Goal: Transaction & Acquisition: Book appointment/travel/reservation

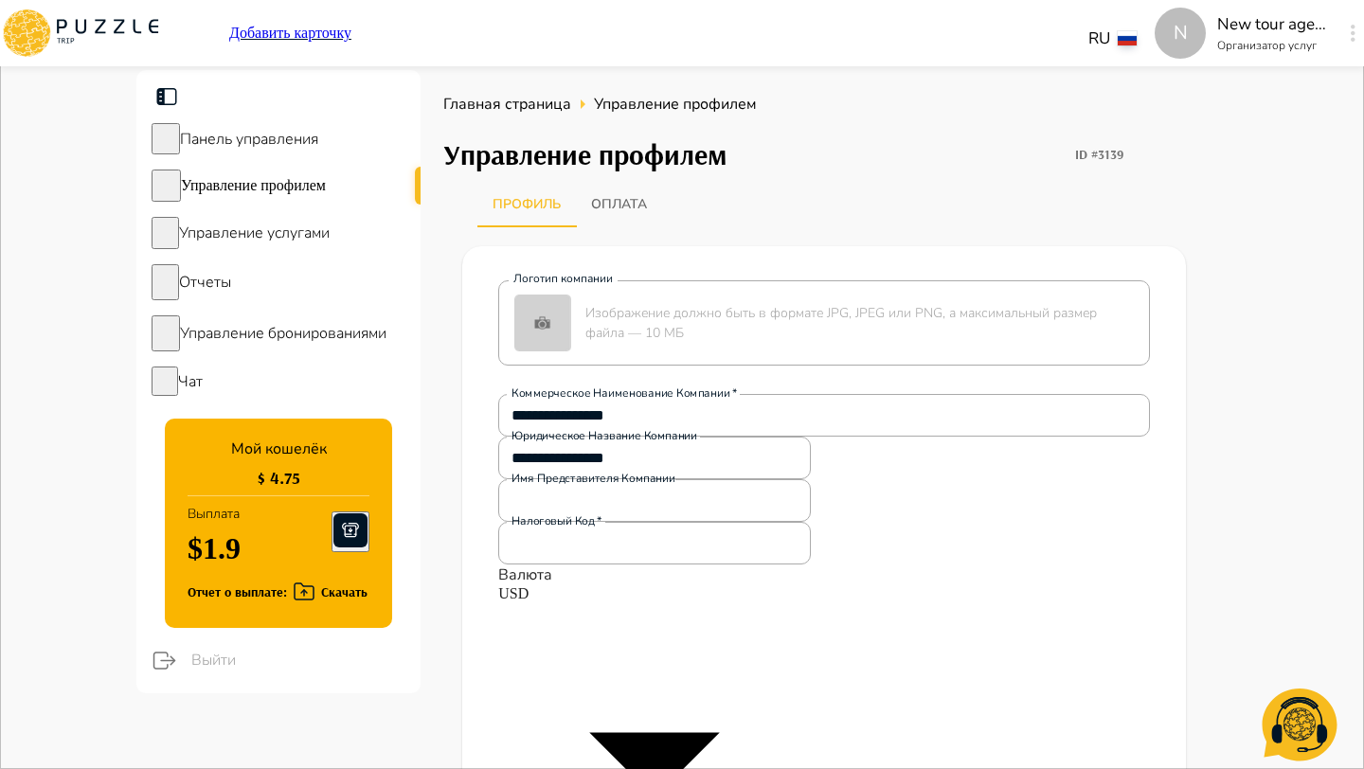
click at [206, 657] on span "Выйти" at bounding box center [298, 660] width 214 height 23
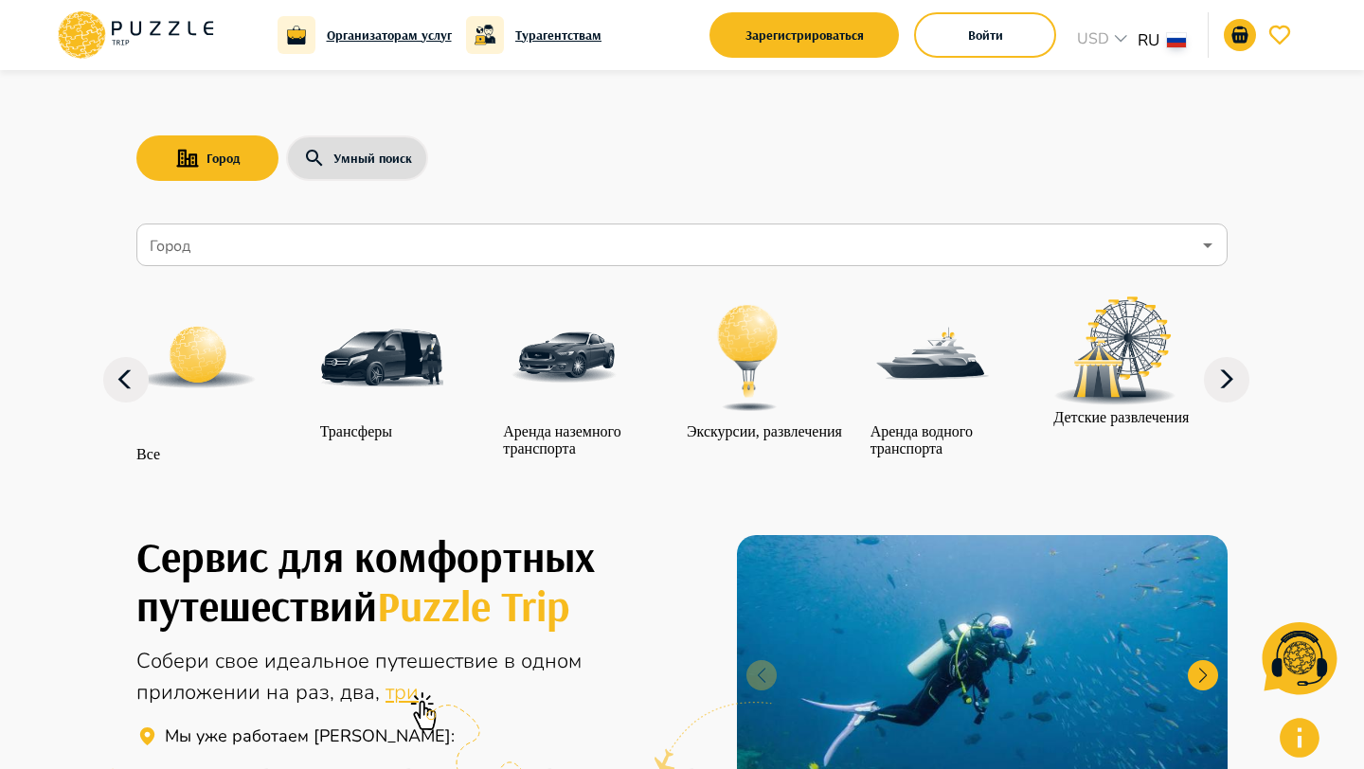
click at [987, 30] on button "Войти" at bounding box center [985, 34] width 142 height 45
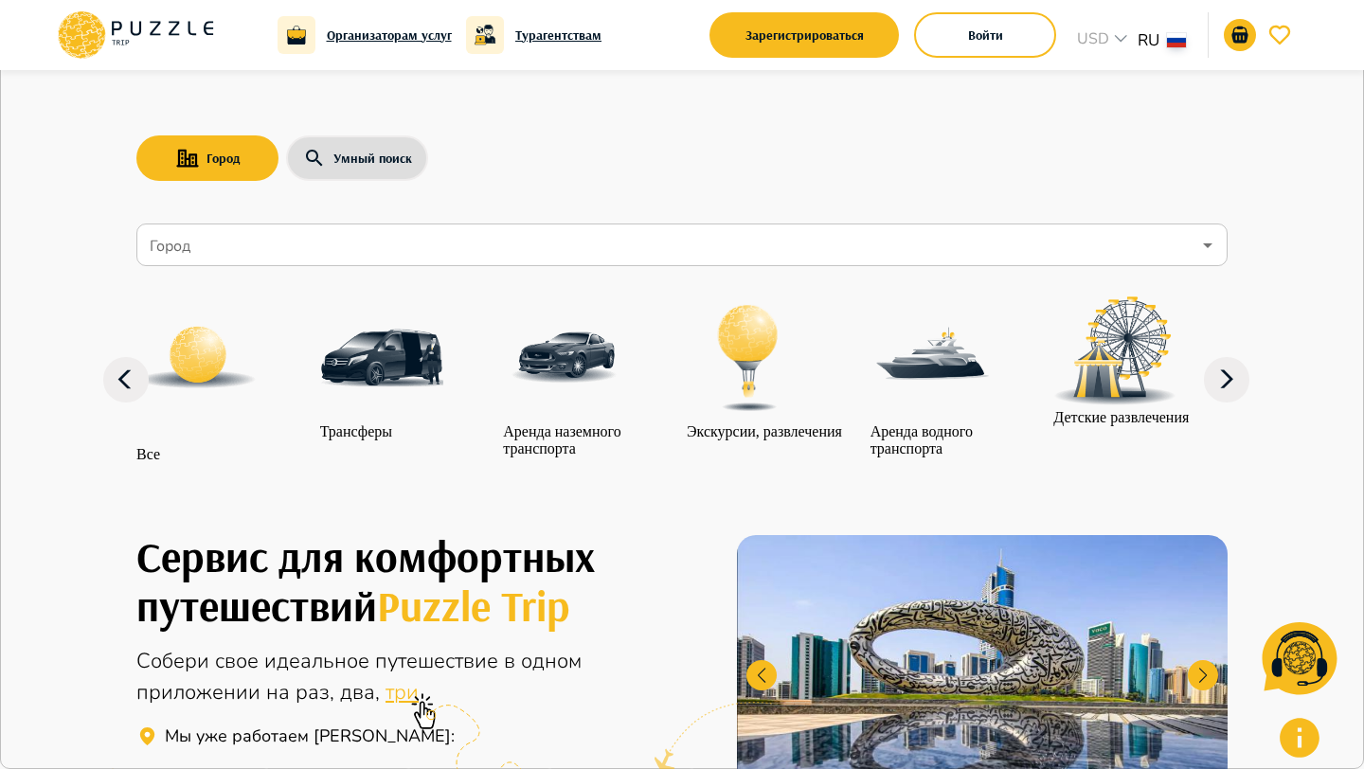
type input "**********"
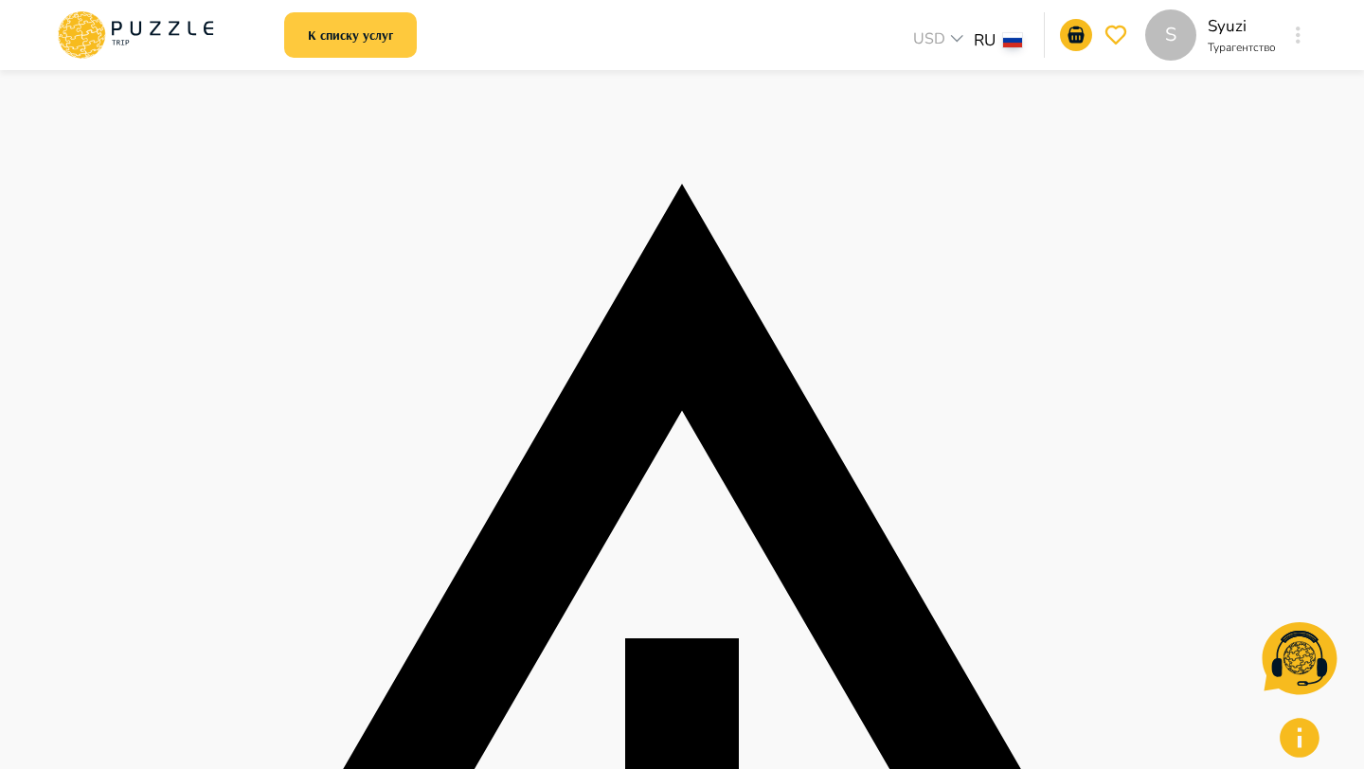
click at [383, 21] on button "К списку услуг" at bounding box center [350, 34] width 133 height 45
click at [1294, 13] on div "S Syuzi Турагентство S" at bounding box center [1227, 34] width 164 height 51
click at [1299, 40] on icon "button" at bounding box center [1298, 35] width 5 height 17
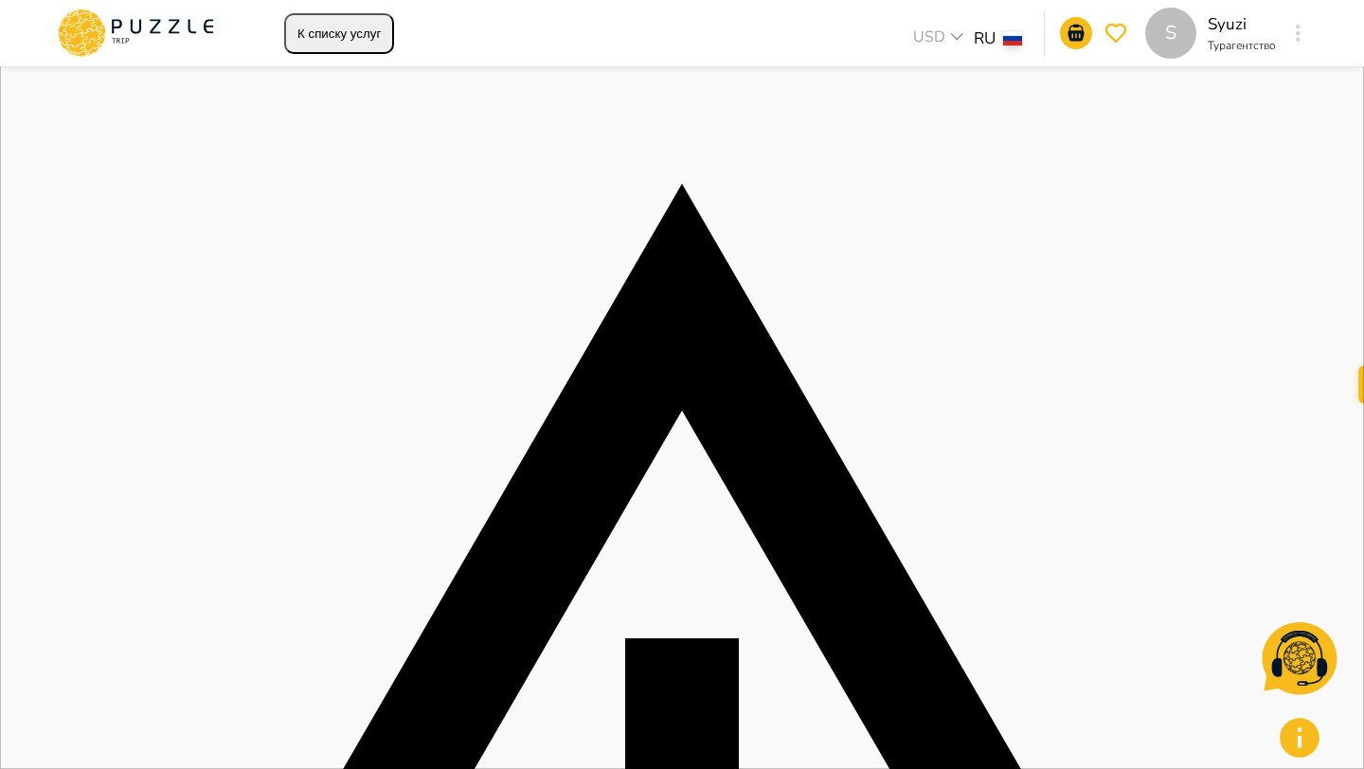
click at [1056, 26] on div "S Syuzi Турагентство S" at bounding box center [1174, 33] width 269 height 51
click at [1316, 32] on div "S К списку услуг USD *** RU ** S Syuzi Турагентство S" at bounding box center [682, 33] width 1300 height 66
click at [1306, 32] on div "S" at bounding box center [1298, 33] width 22 height 34
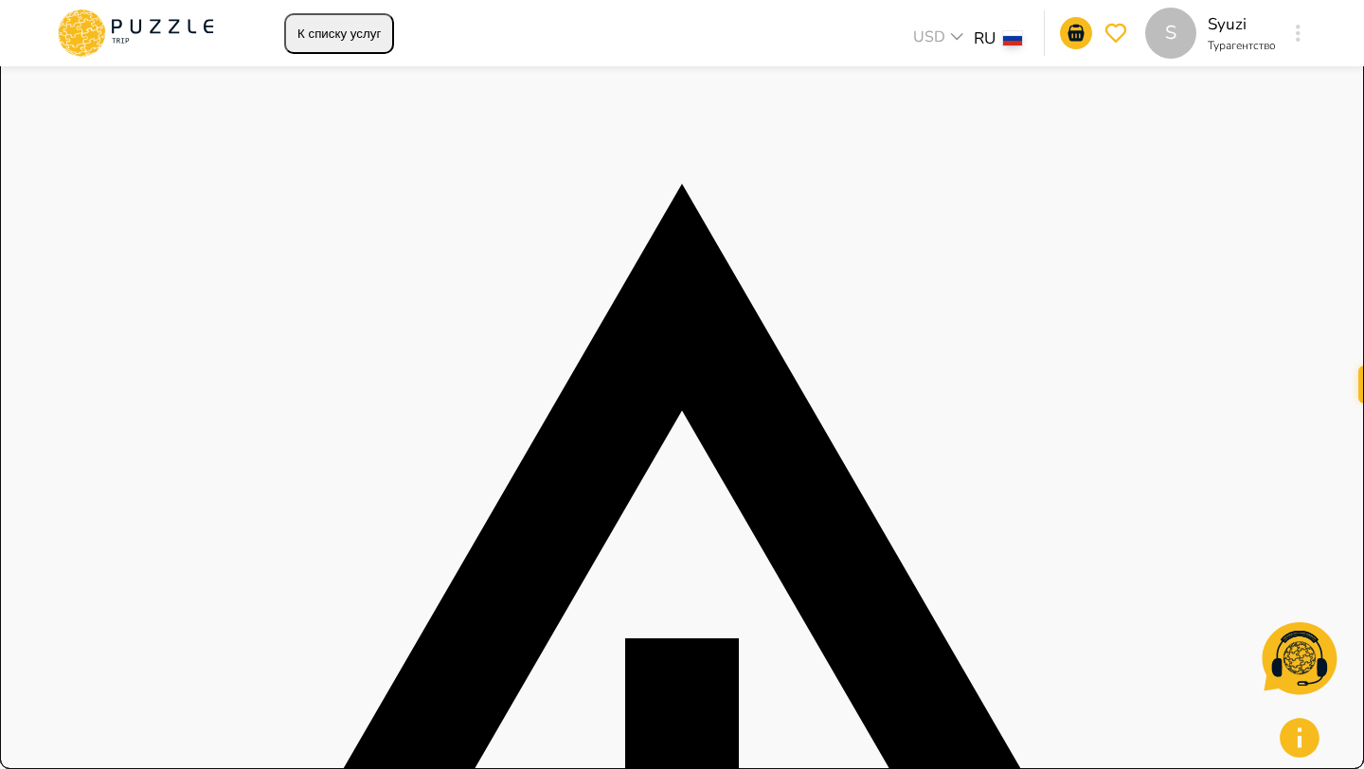
click at [1299, 27] on icon "button" at bounding box center [1298, 33] width 5 height 17
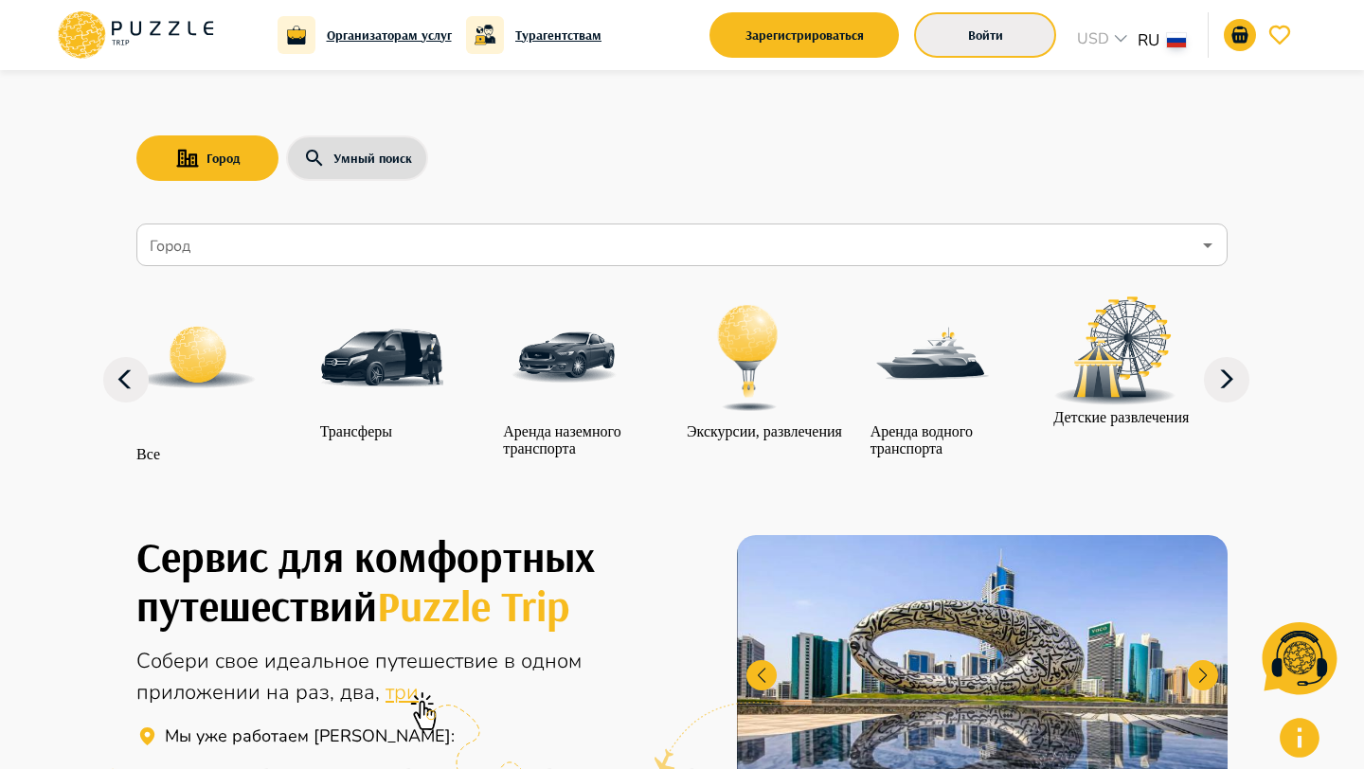
click at [975, 43] on button "Войти" at bounding box center [985, 34] width 142 height 45
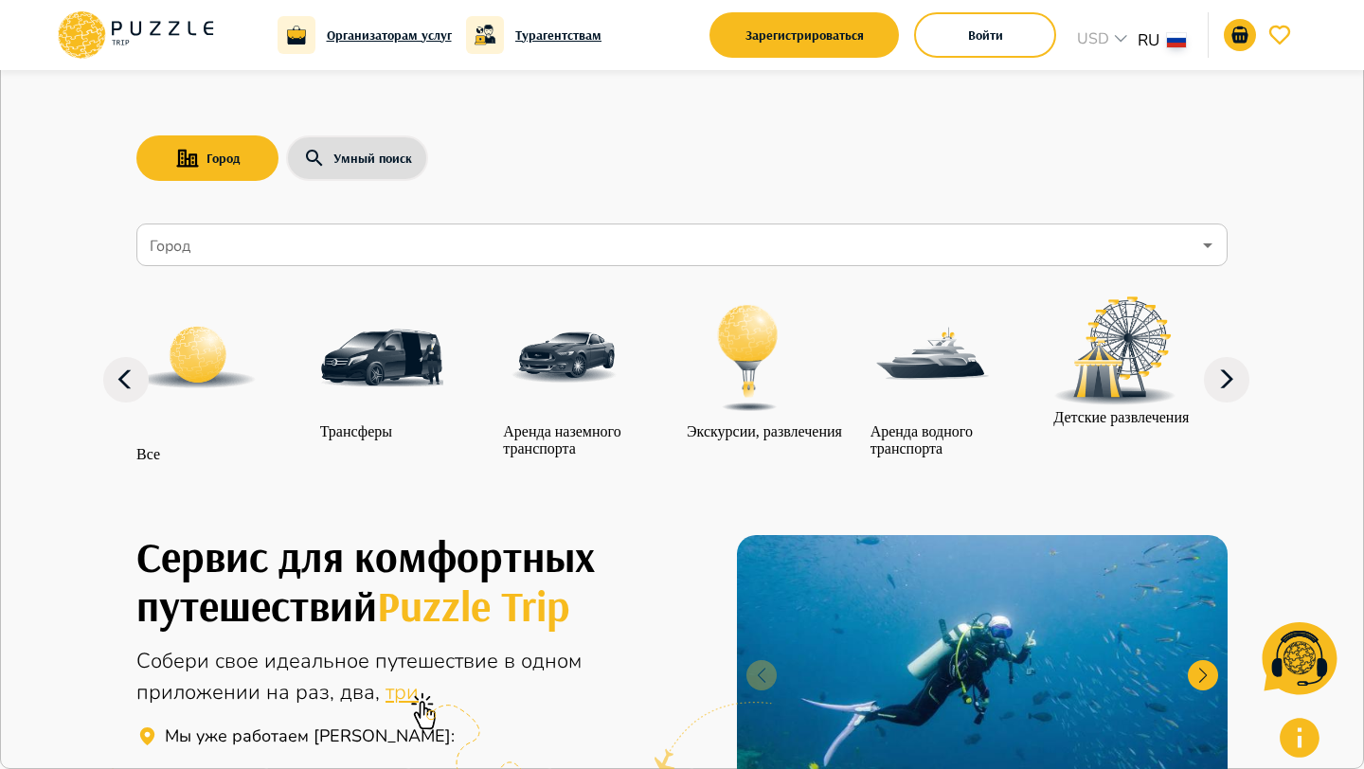
type input "**********"
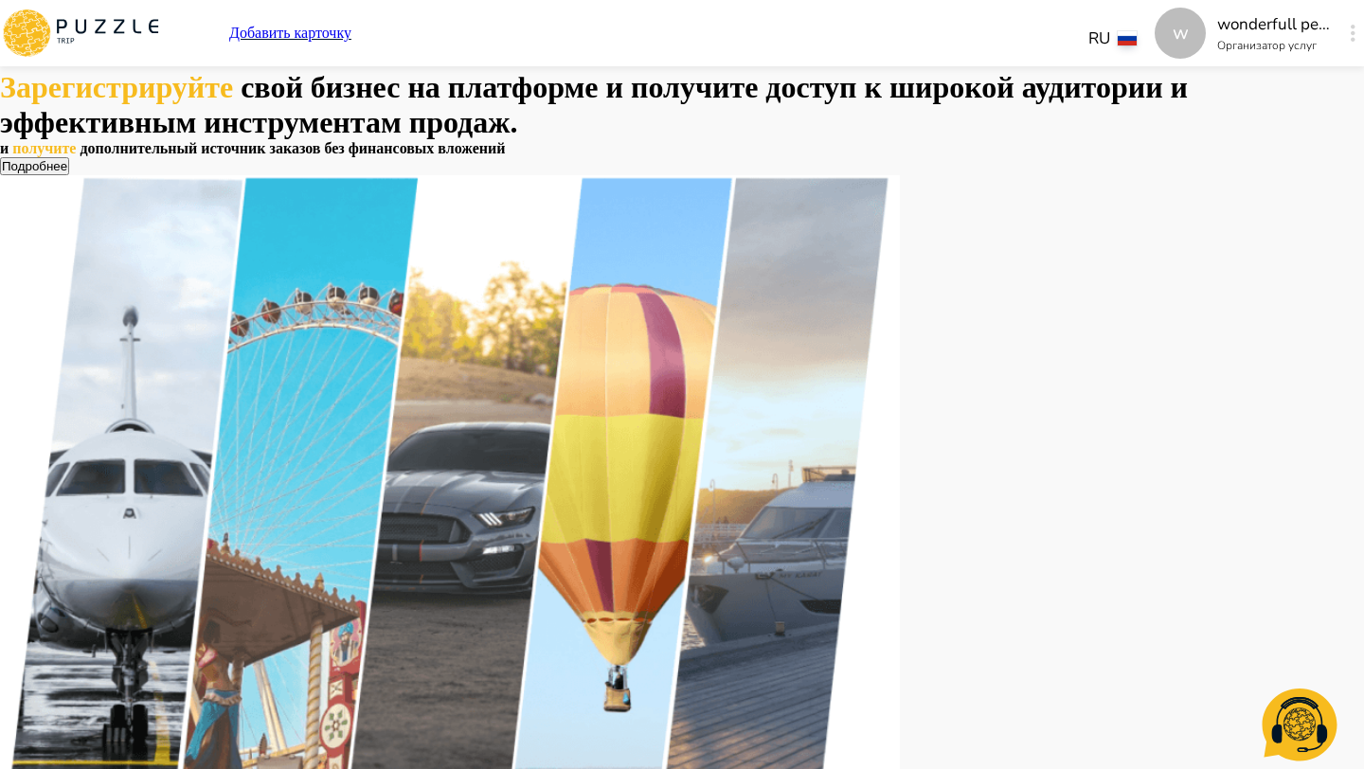
click at [1342, 25] on div "w" at bounding box center [1353, 33] width 22 height 34
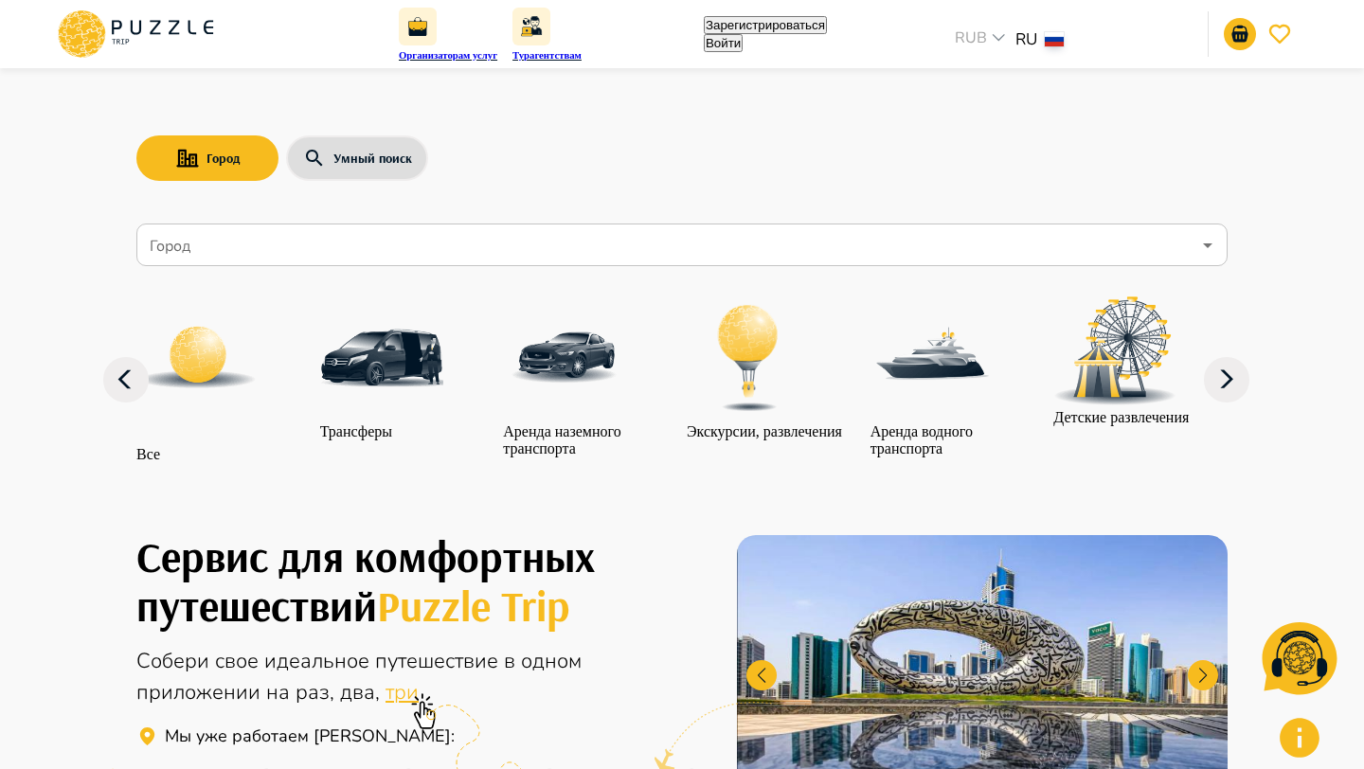
click at [743, 45] on button "Войти" at bounding box center [723, 43] width 39 height 18
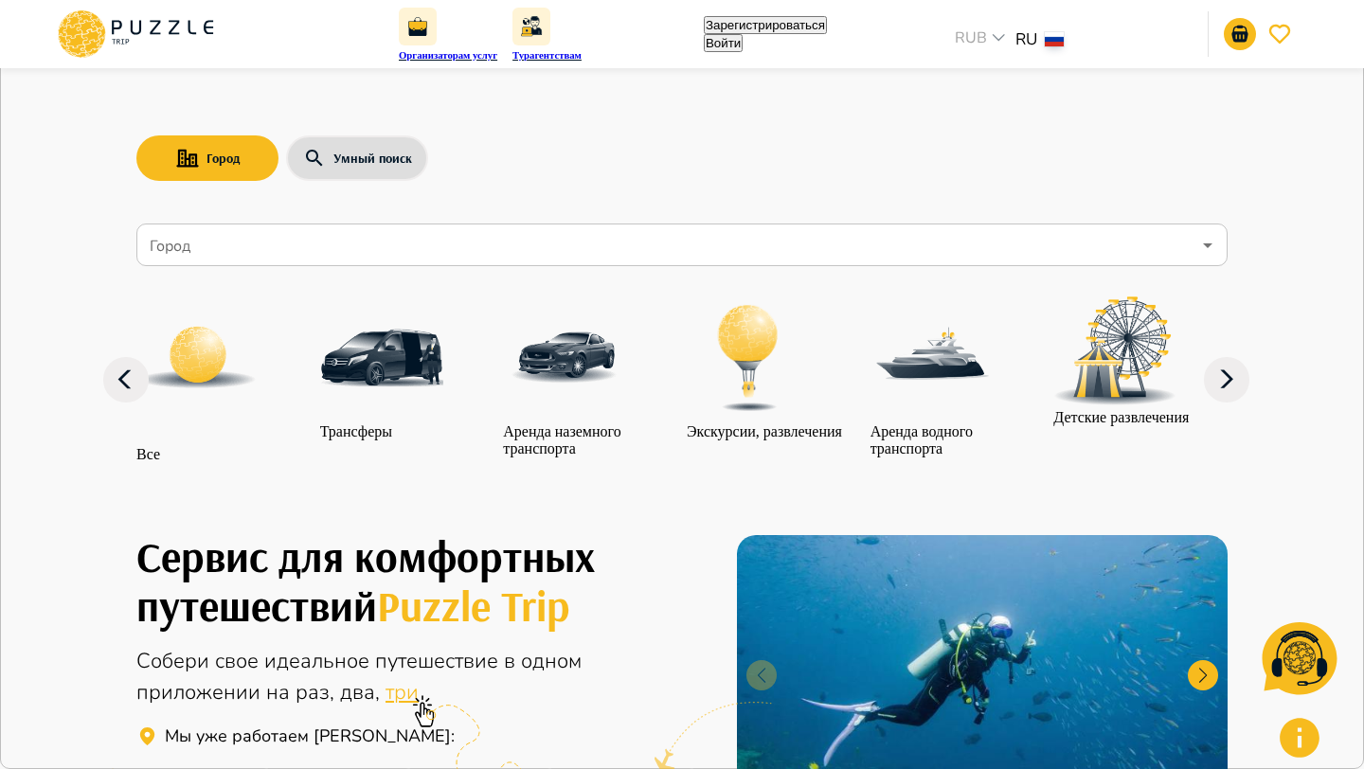
type input "**********"
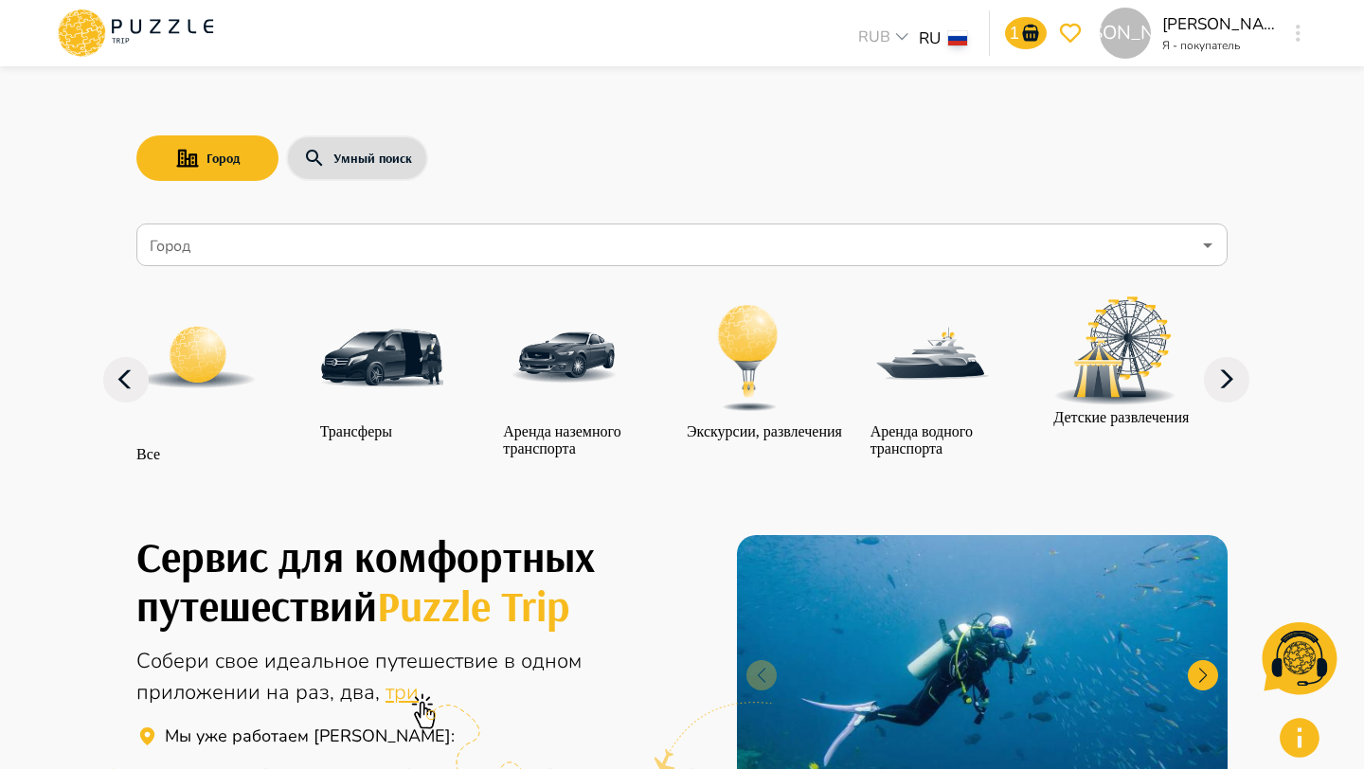
click at [1299, 36] on icon "button" at bounding box center [1298, 33] width 5 height 17
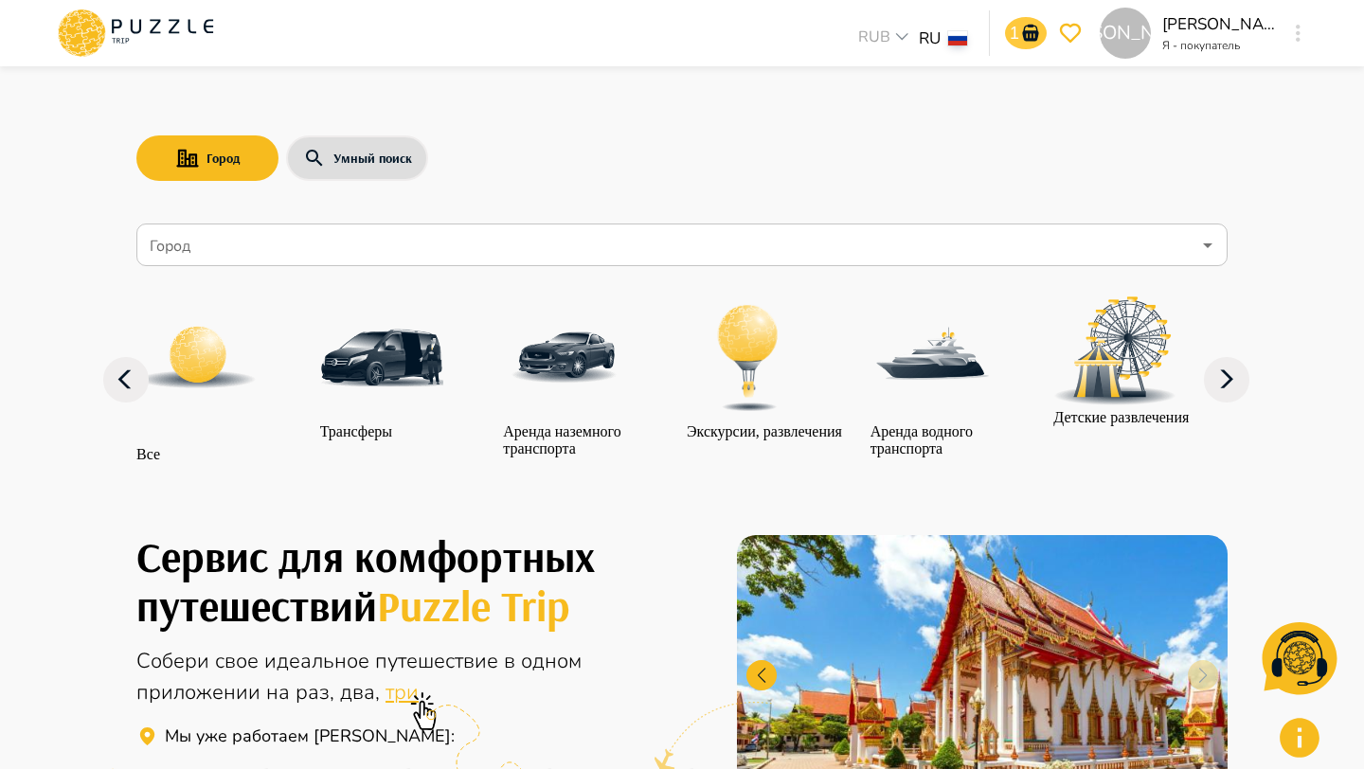
click at [1028, 33] on icon "go-to-basket-submit-button" at bounding box center [1030, 33] width 16 height 17
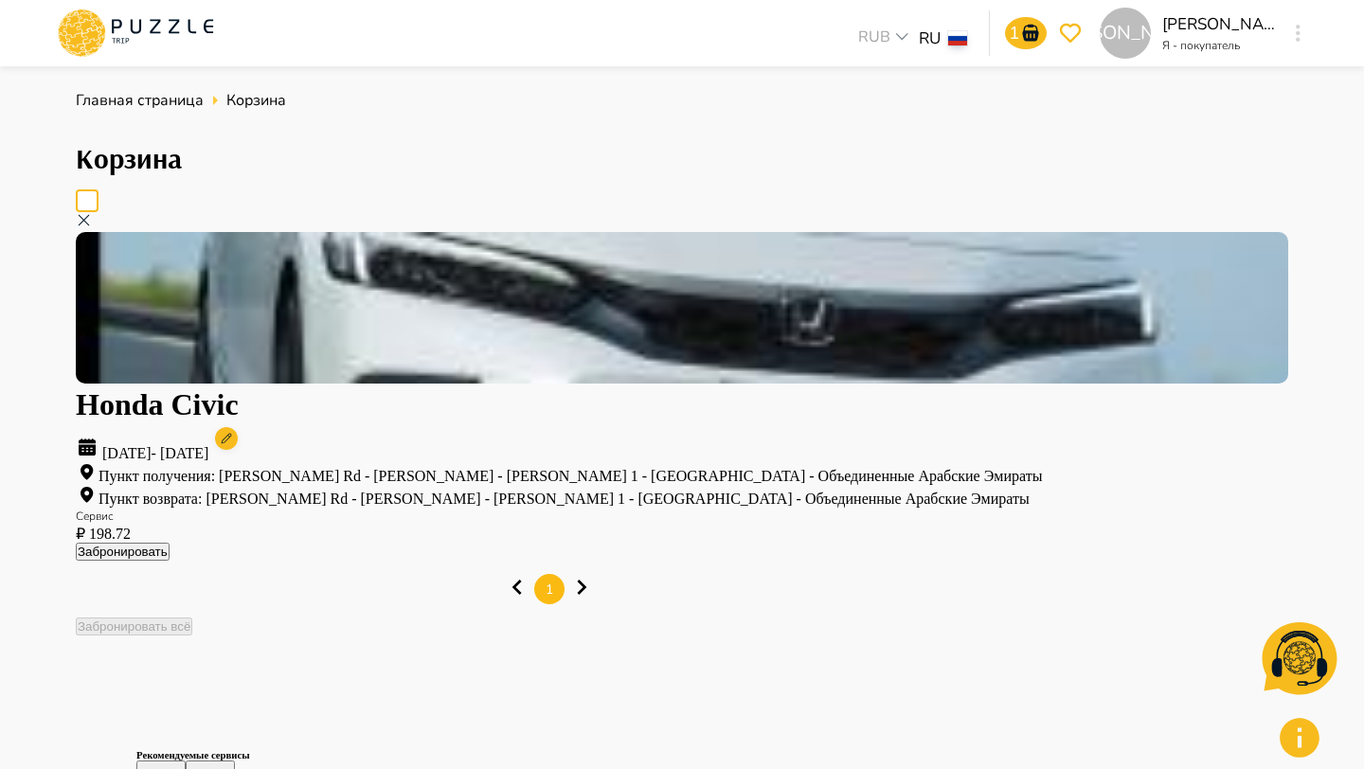
click at [170, 543] on button "Забронировать" at bounding box center [123, 552] width 94 height 18
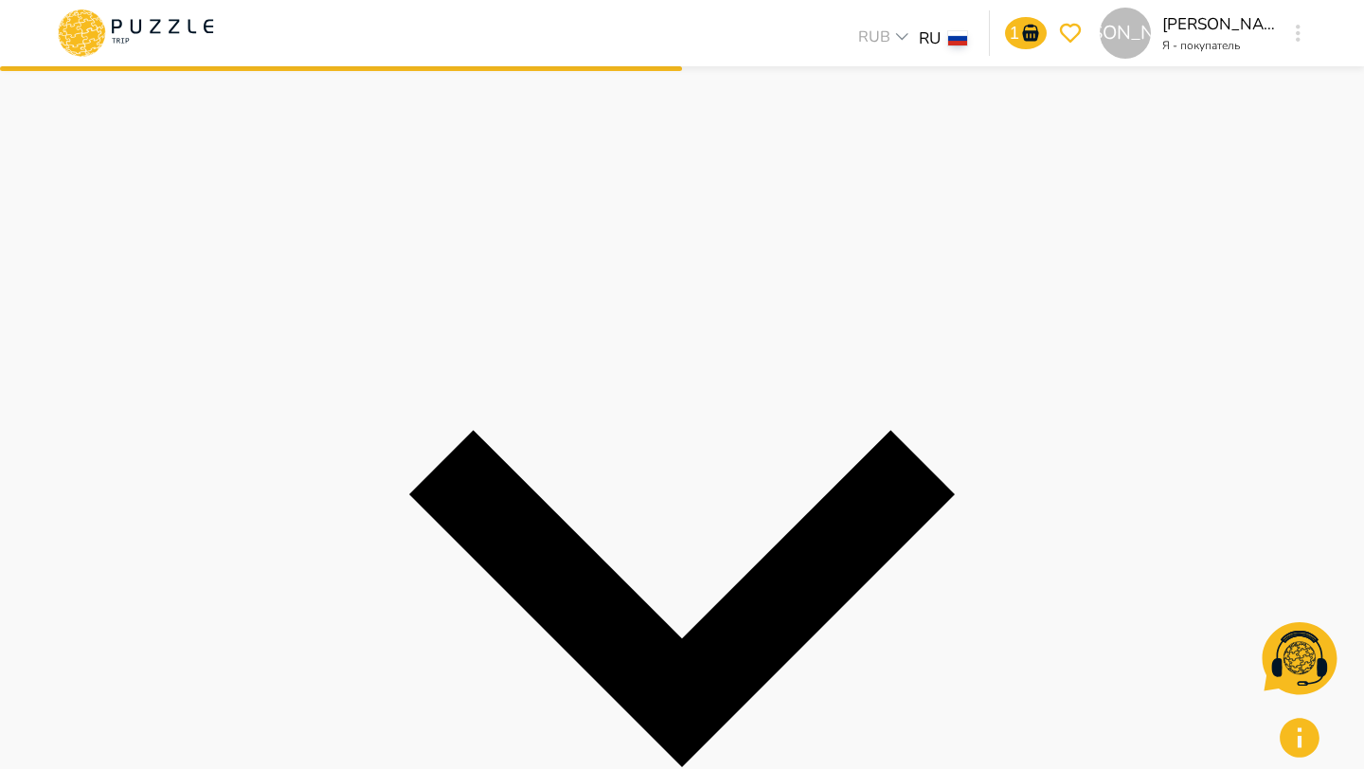
scroll to position [938, 0]
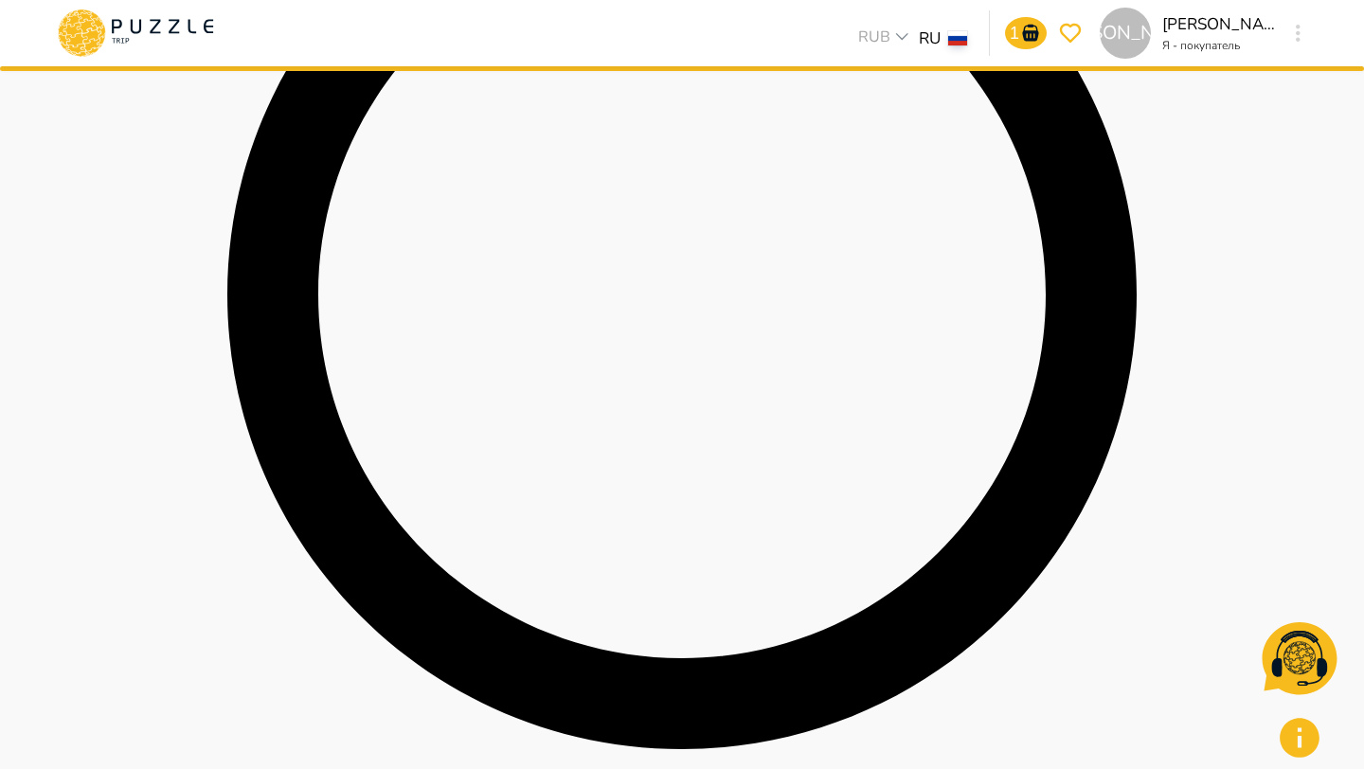
scroll to position [1004, 0]
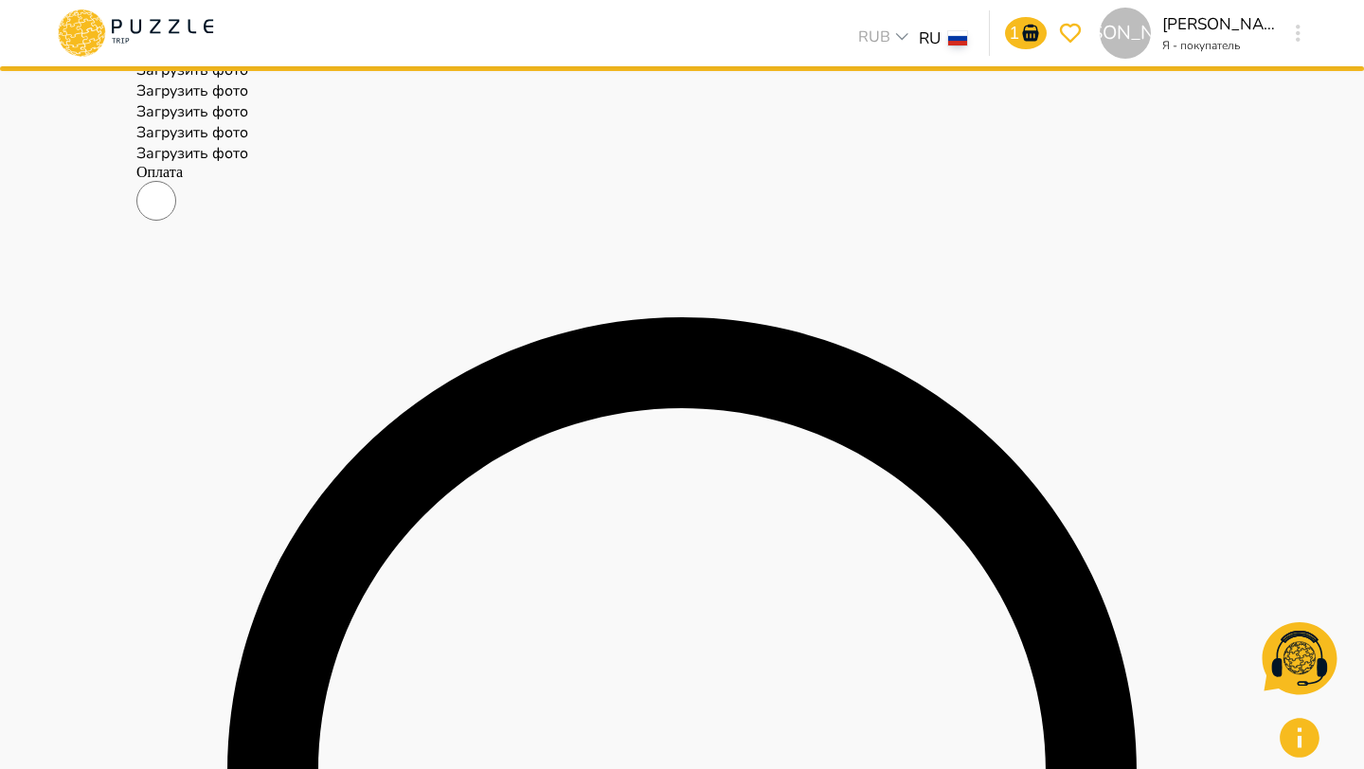
scroll to position [0, 0]
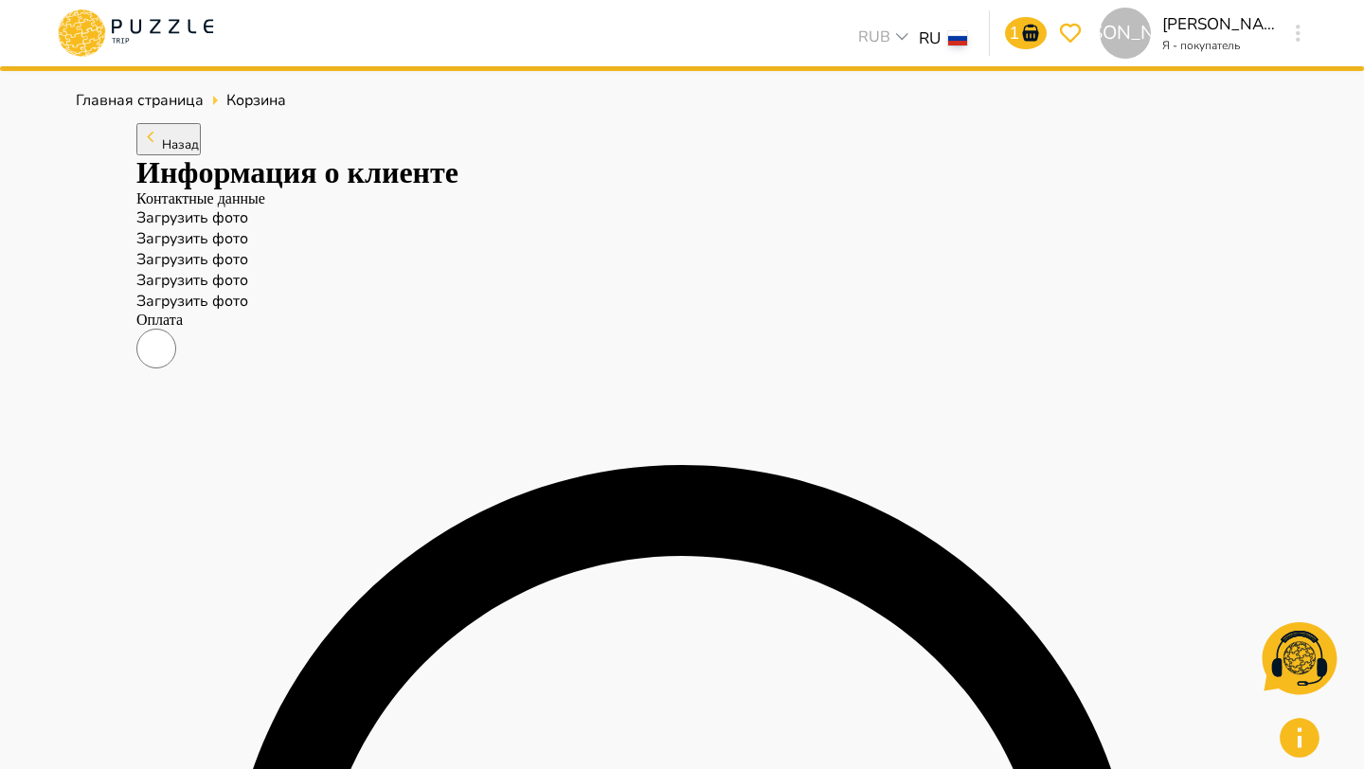
click at [1300, 27] on icon "button" at bounding box center [1298, 33] width 5 height 17
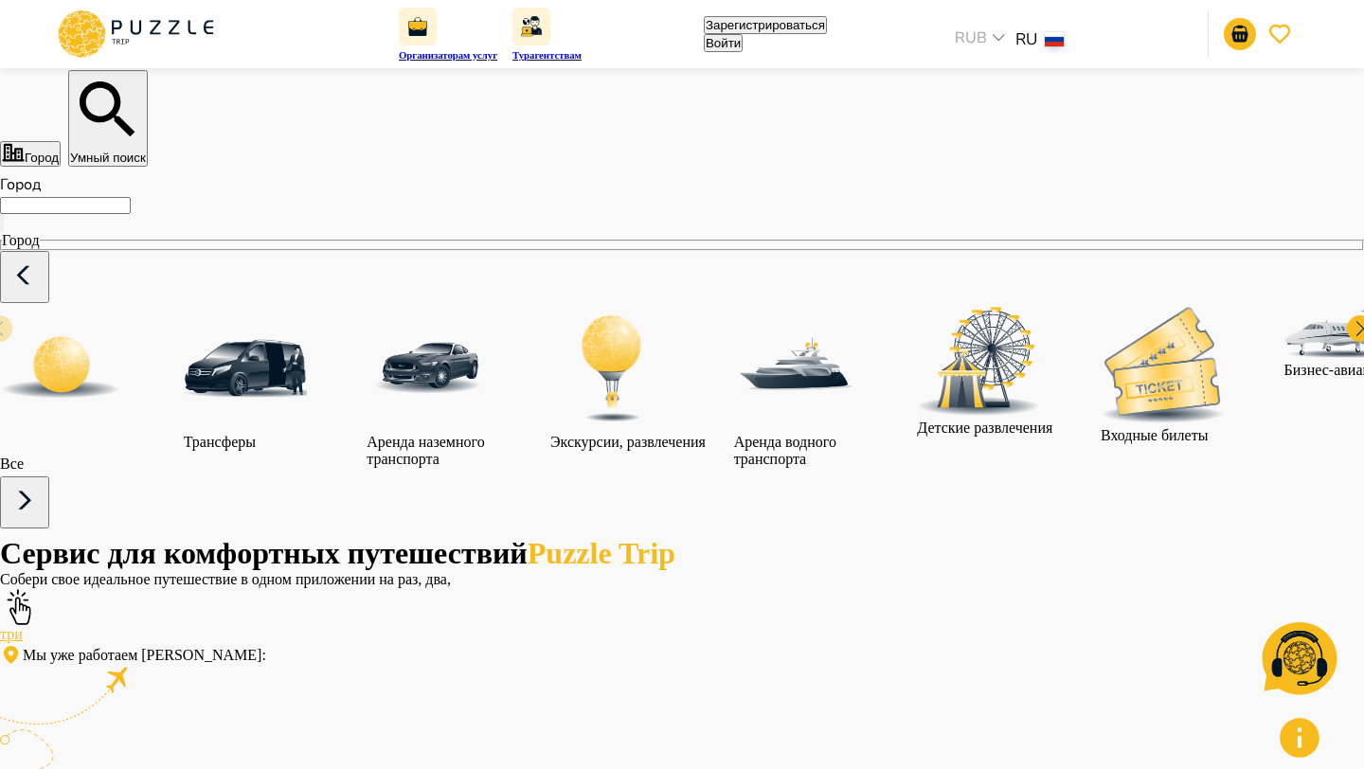
click at [743, 48] on button "Войти" at bounding box center [723, 43] width 39 height 18
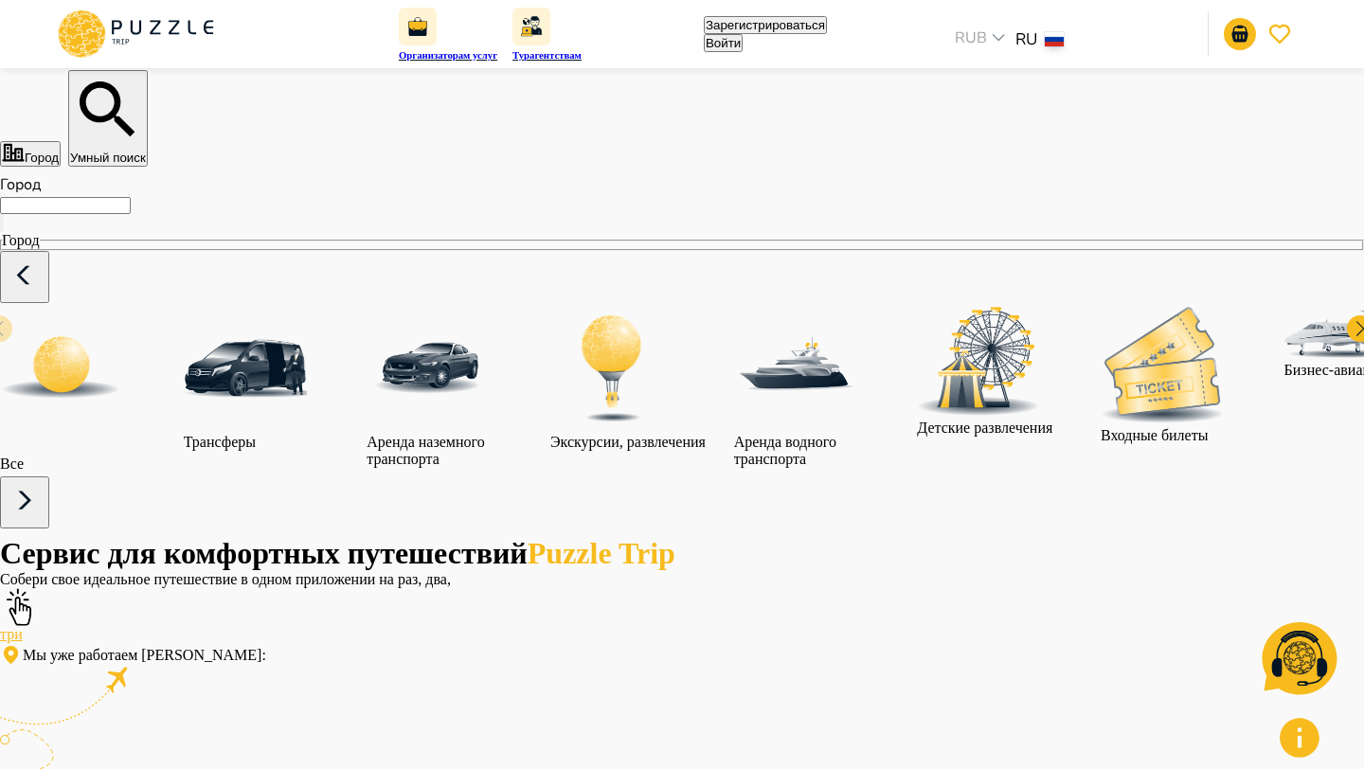
type input "**********"
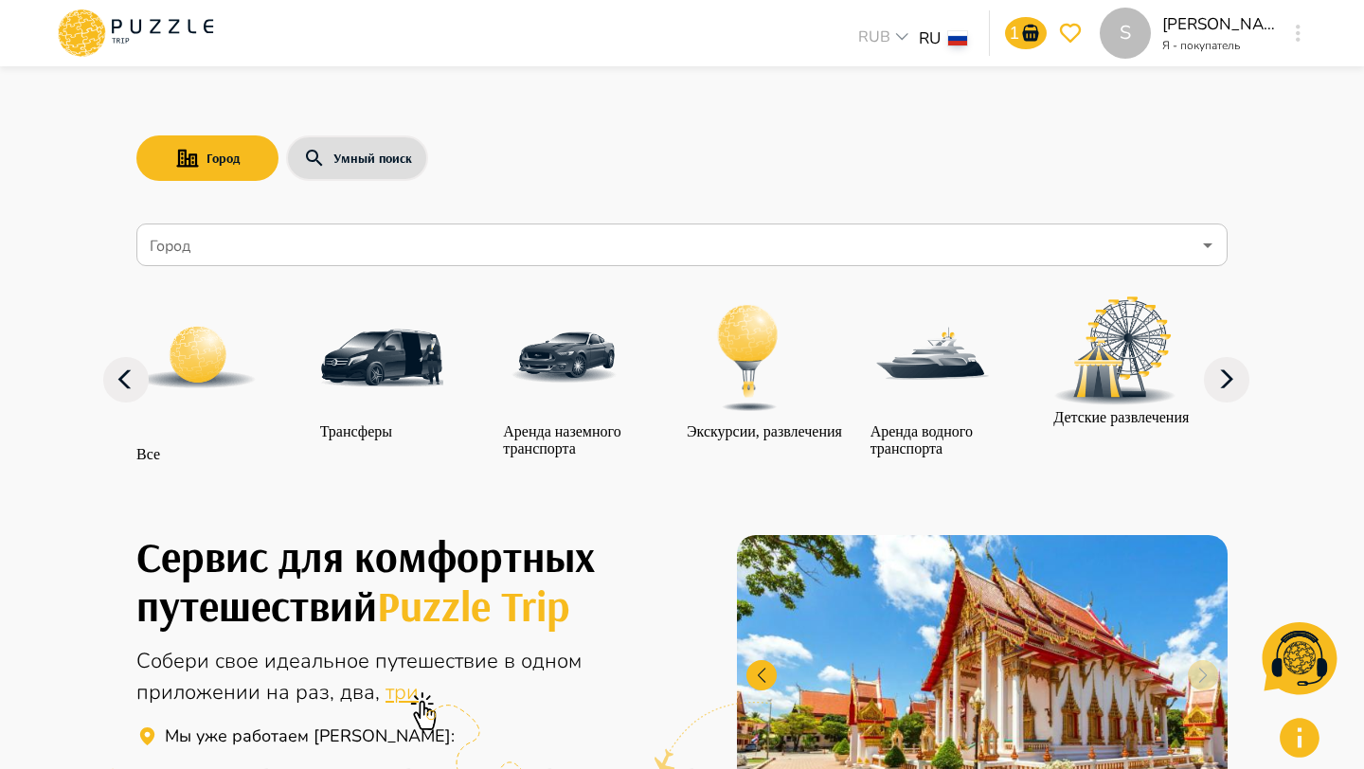
click at [1299, 33] on icon "button" at bounding box center [1298, 33] width 5 height 17
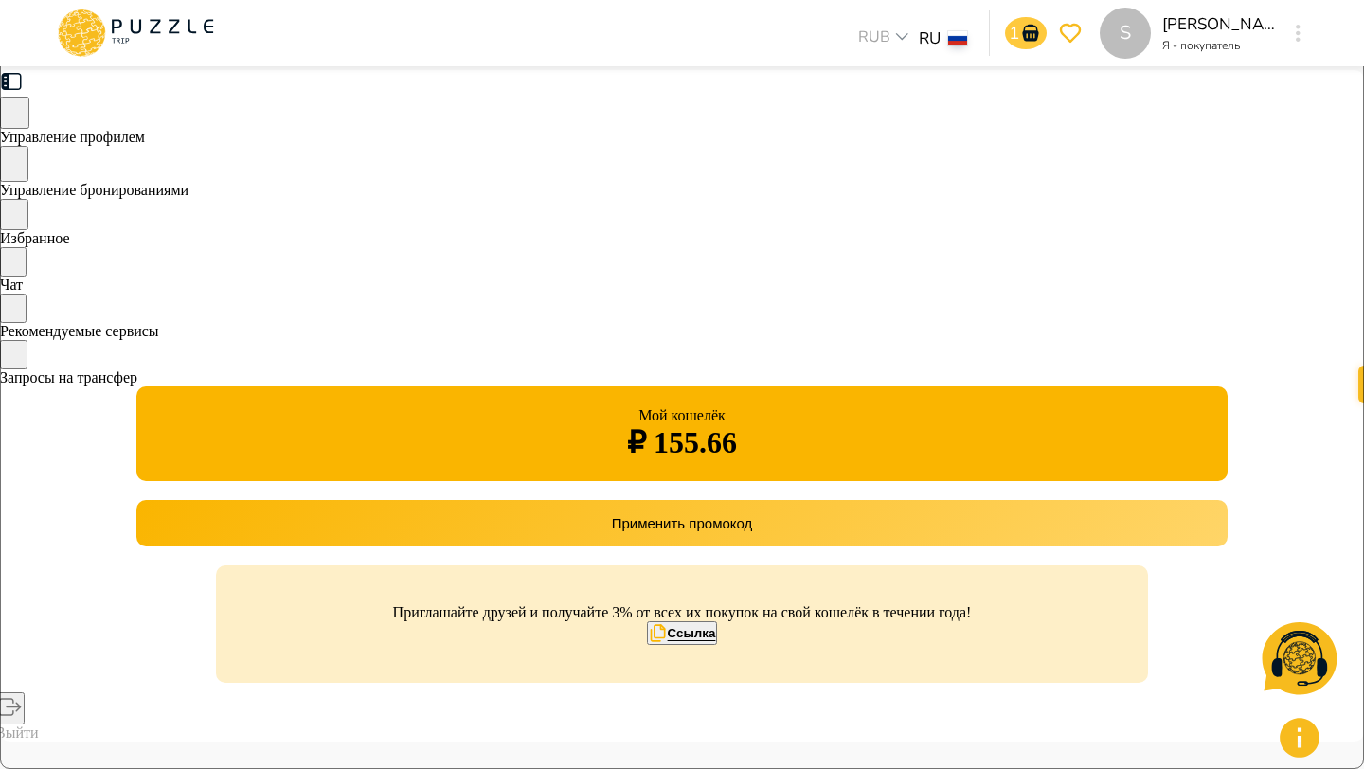
click at [1028, 35] on icon "go-to-basket-submit-button" at bounding box center [1030, 33] width 16 height 17
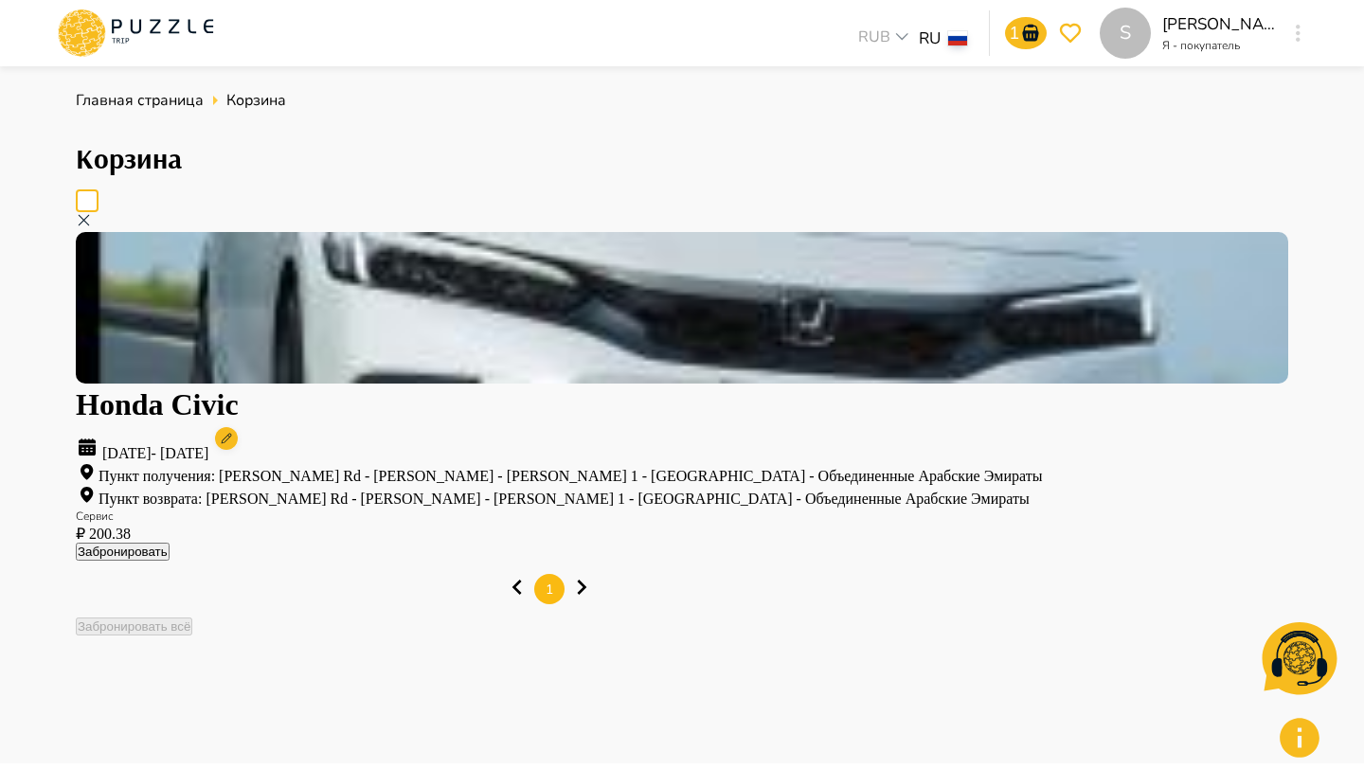
click at [1111, 543] on div "Забронировать" at bounding box center [682, 552] width 1213 height 18
click at [170, 543] on button "Забронировать" at bounding box center [123, 552] width 94 height 18
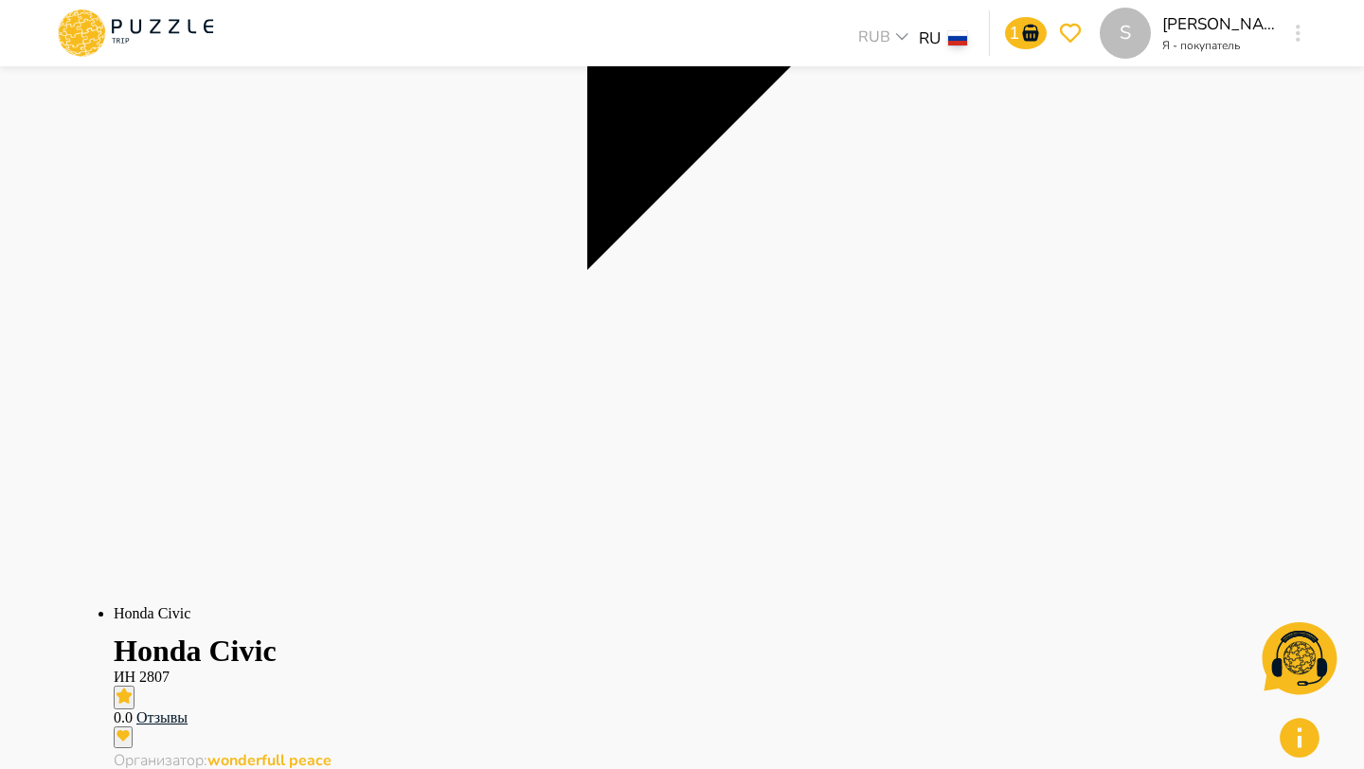
scroll to position [611, 0]
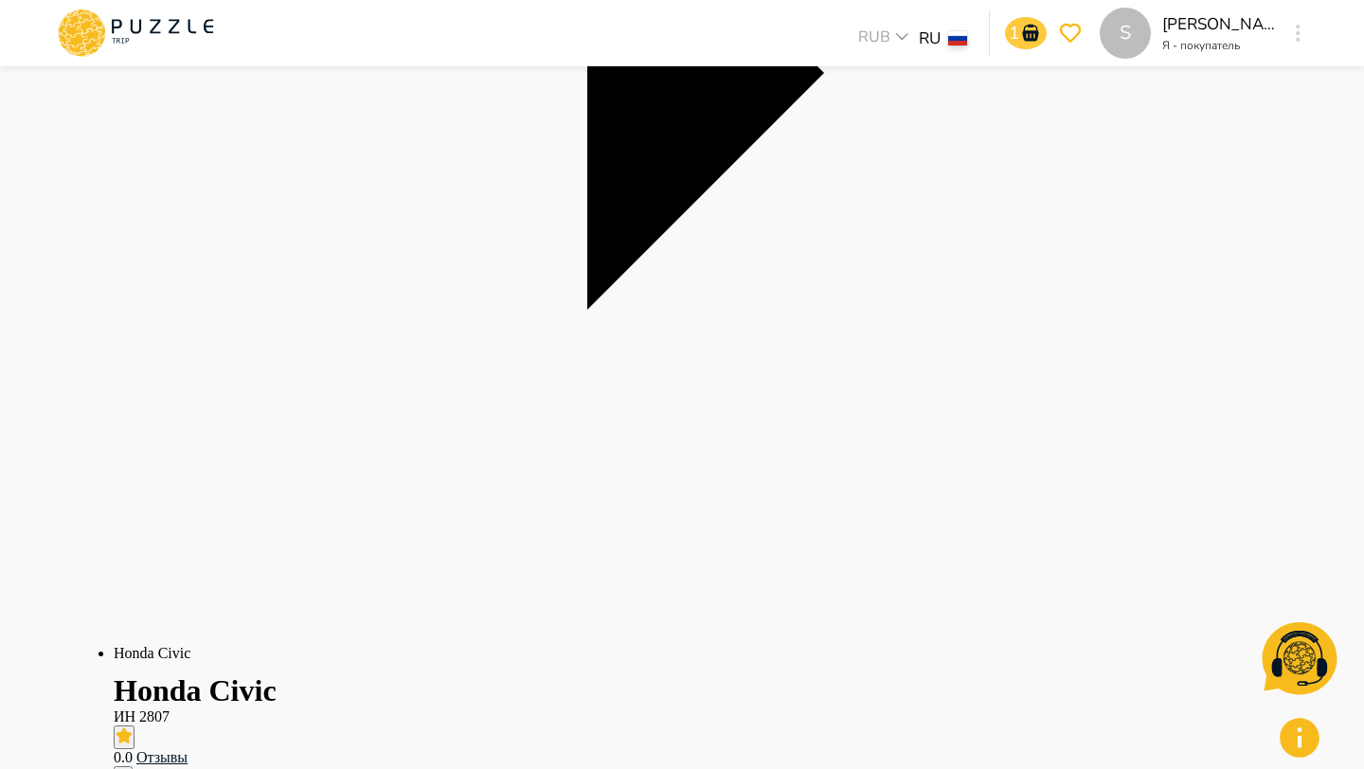
click at [1030, 30] on icon "go-to-basket-submit-button" at bounding box center [1030, 33] width 23 height 23
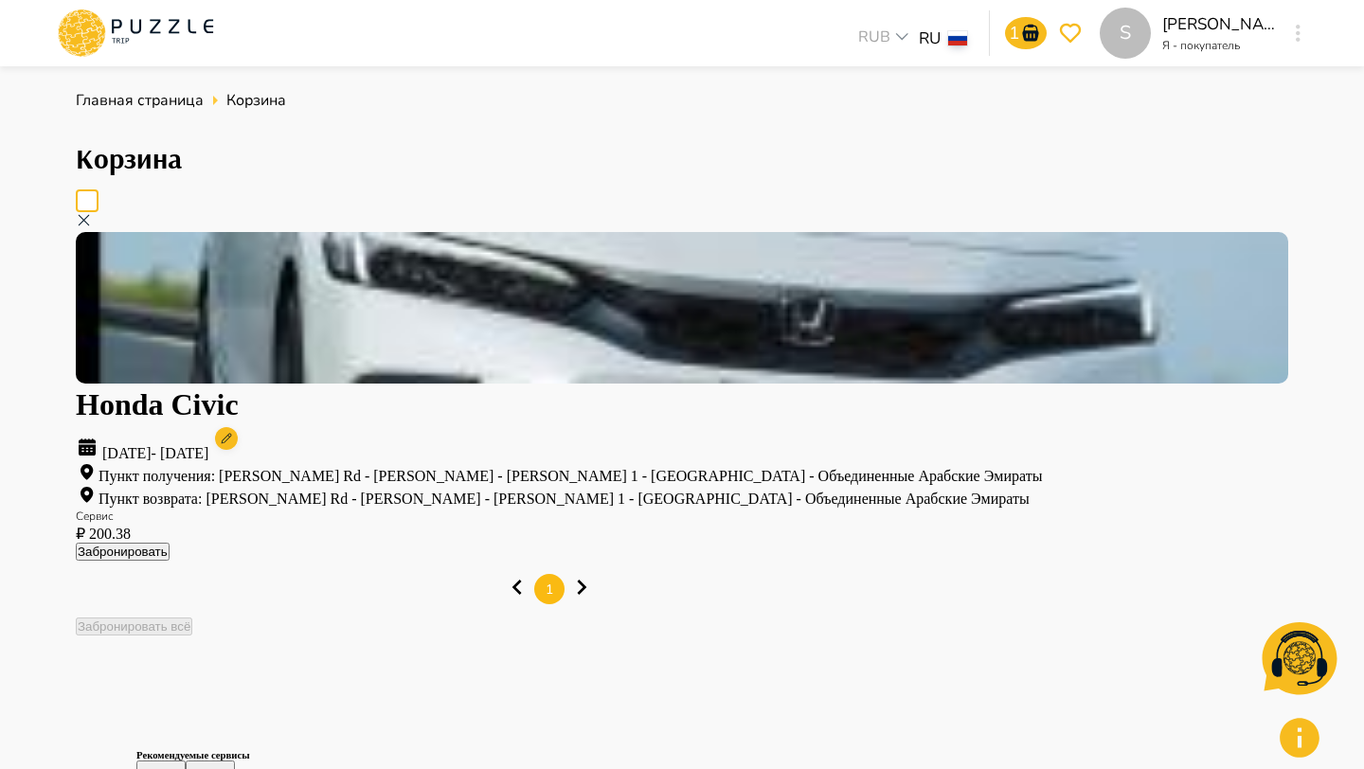
click at [170, 543] on button "Забронировать" at bounding box center [123, 552] width 94 height 18
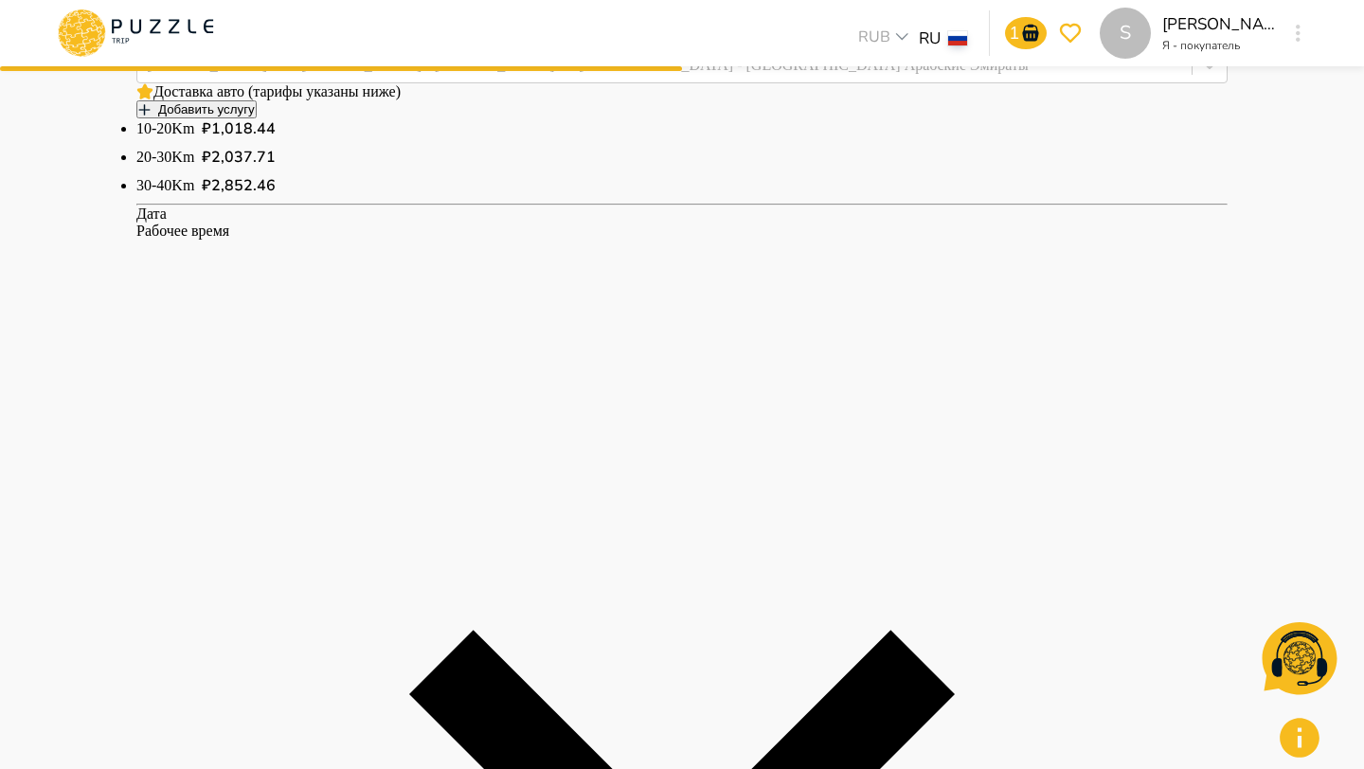
scroll to position [978, 0]
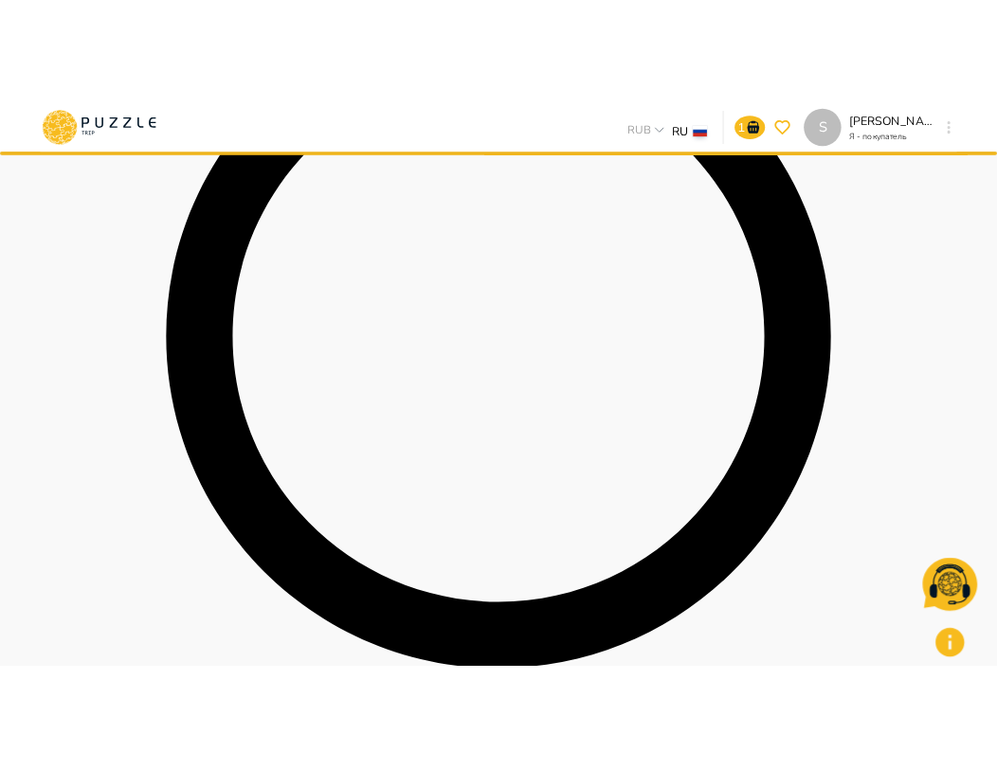
scroll to position [764, 0]
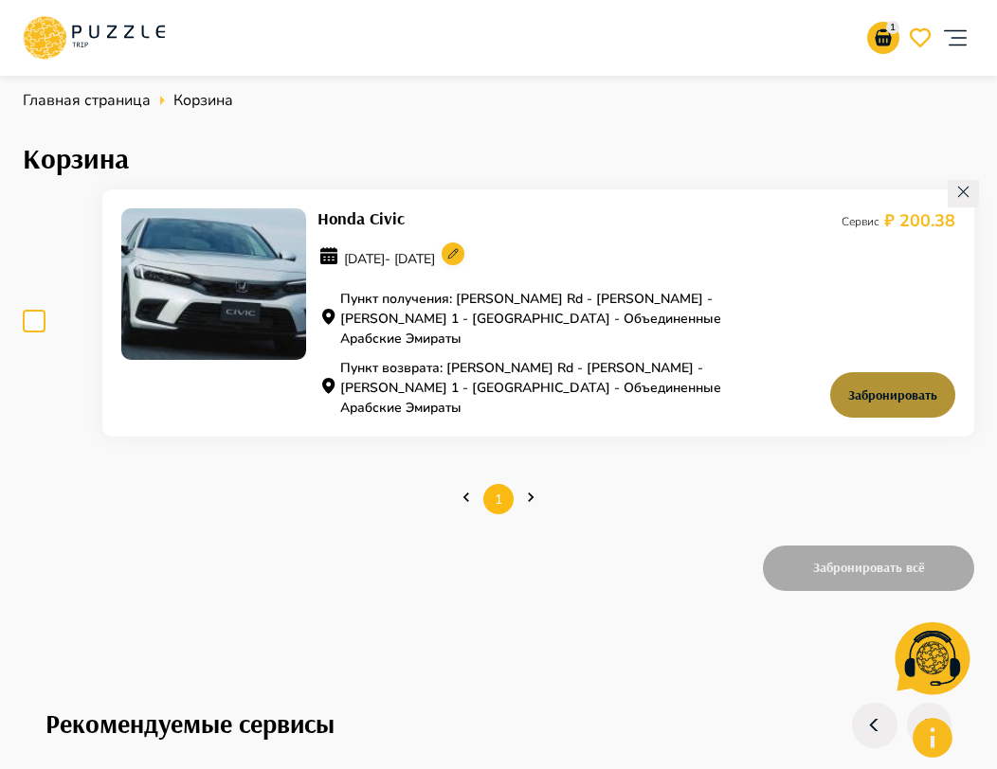
click at [904, 372] on button "Забронировать" at bounding box center [892, 394] width 125 height 45
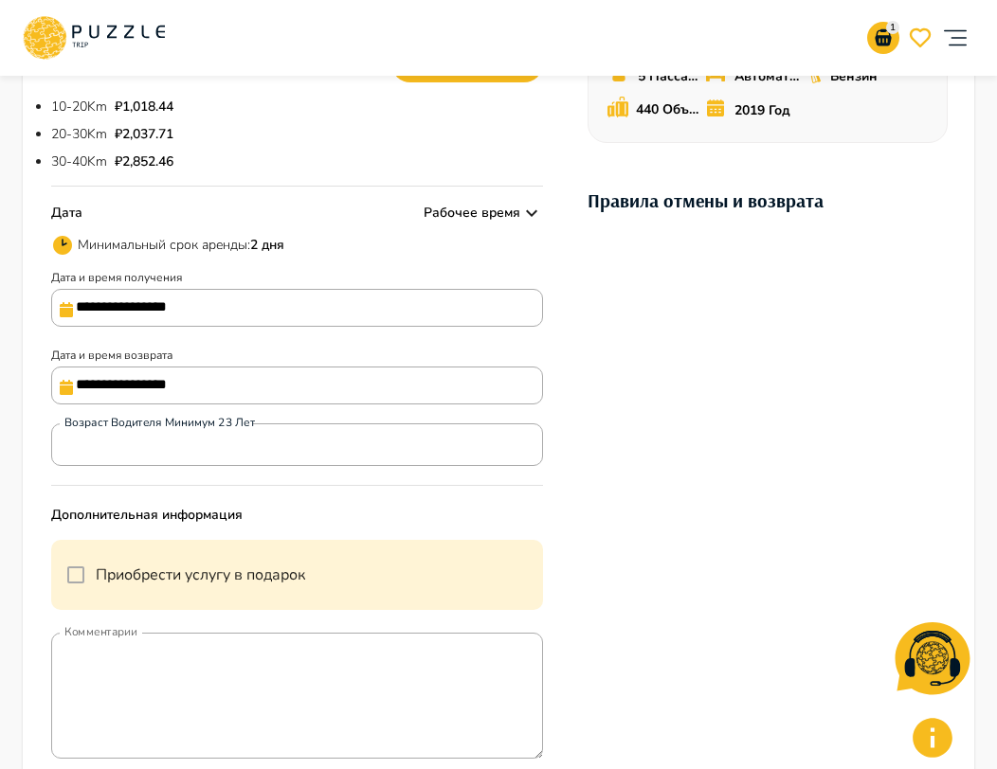
scroll to position [823, 0]
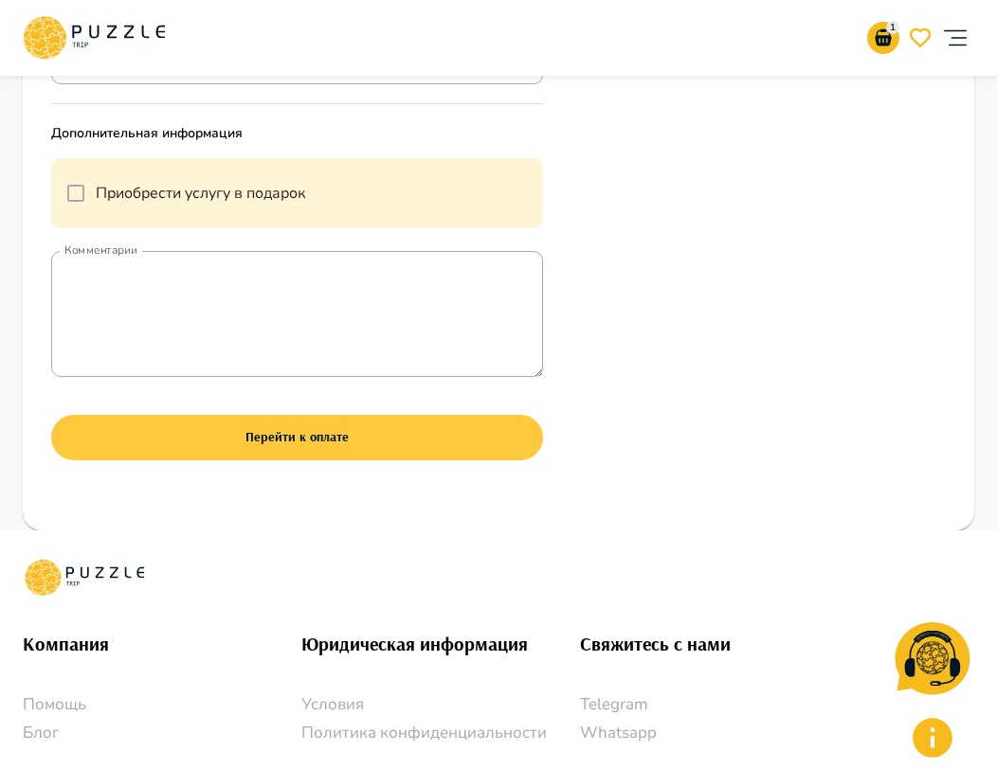
click at [391, 445] on button "Перейти к оплате" at bounding box center [297, 437] width 492 height 45
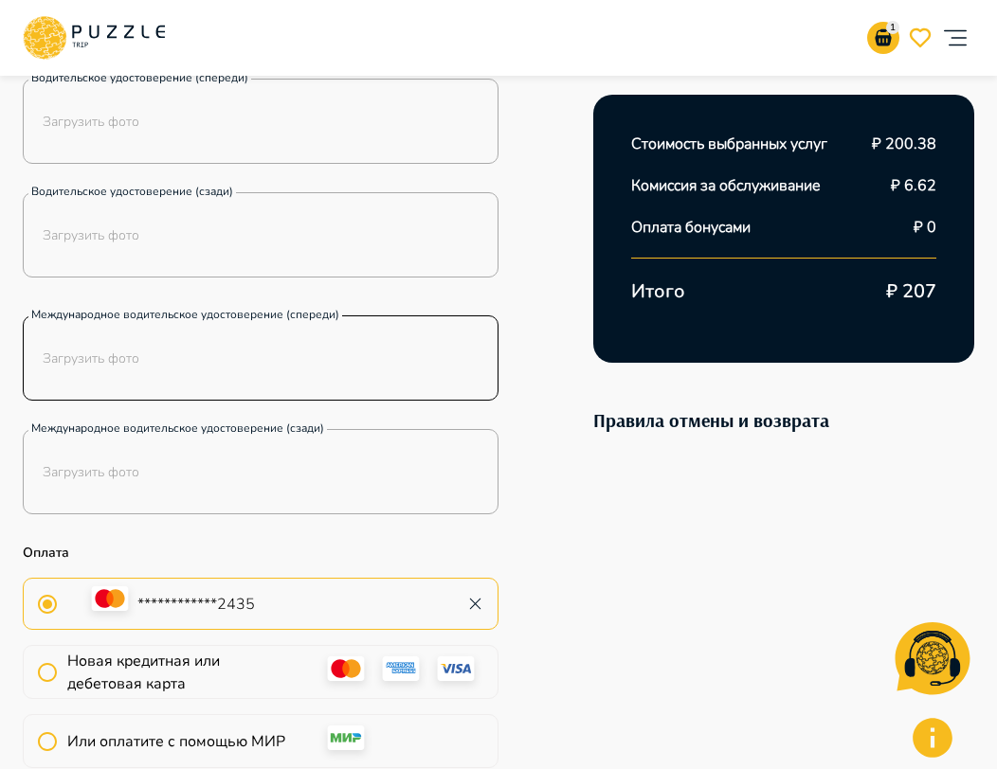
scroll to position [0, 0]
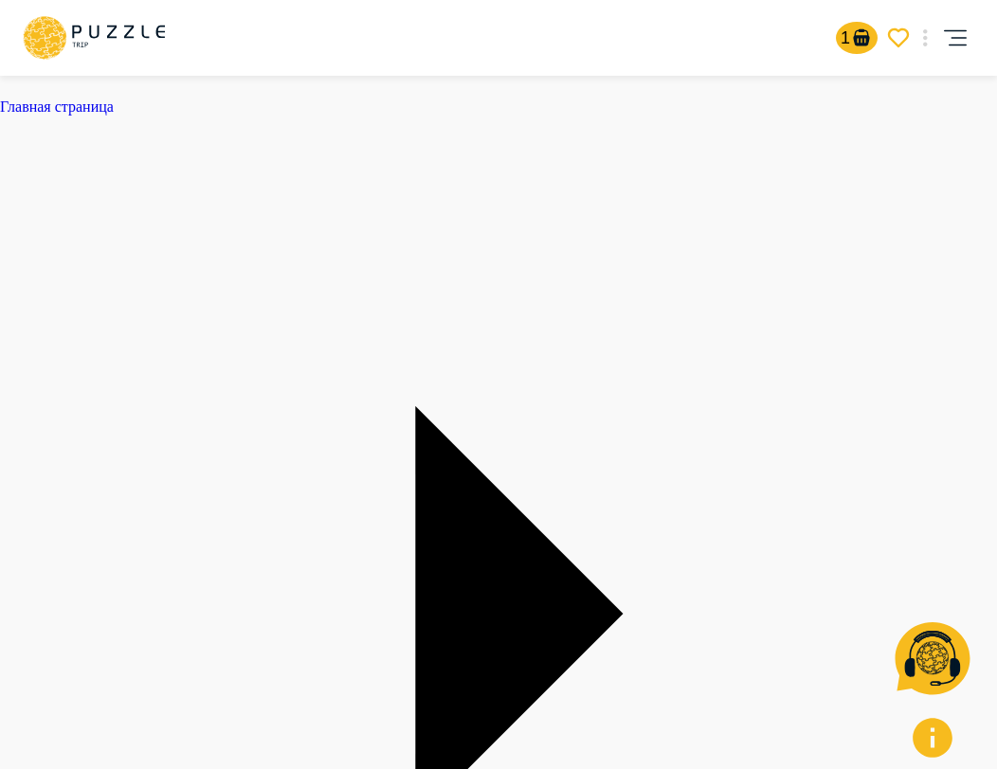
click at [949, 39] on icon "account of current user" at bounding box center [955, 38] width 38 height 38
type input "*******"
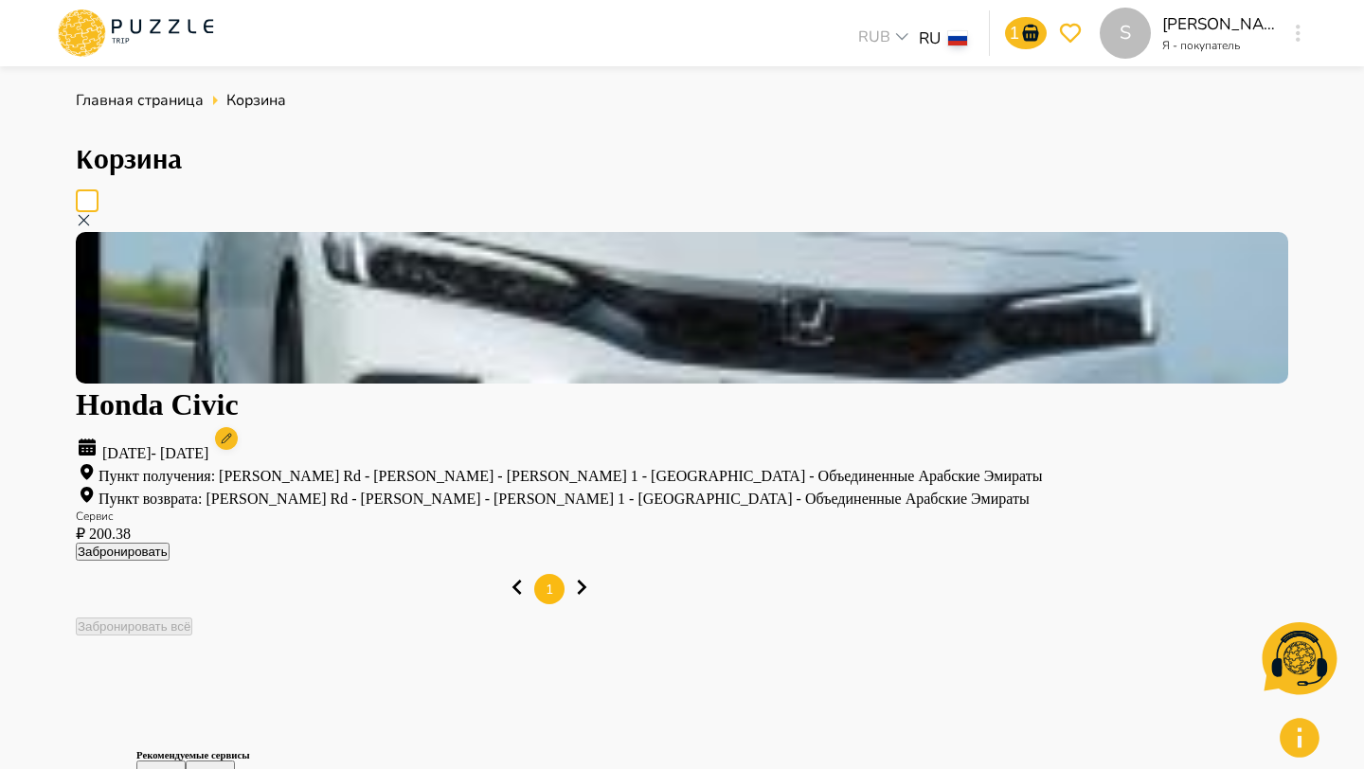
click at [170, 543] on button "Забронировать" at bounding box center [123, 552] width 94 height 18
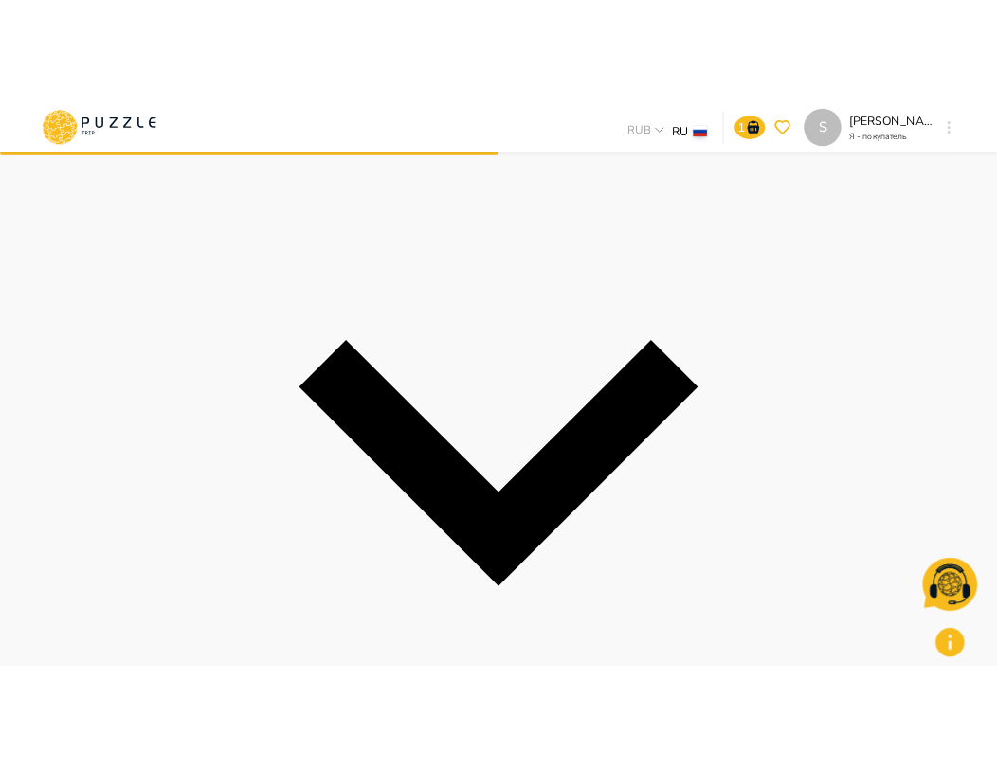
scroll to position [565, 0]
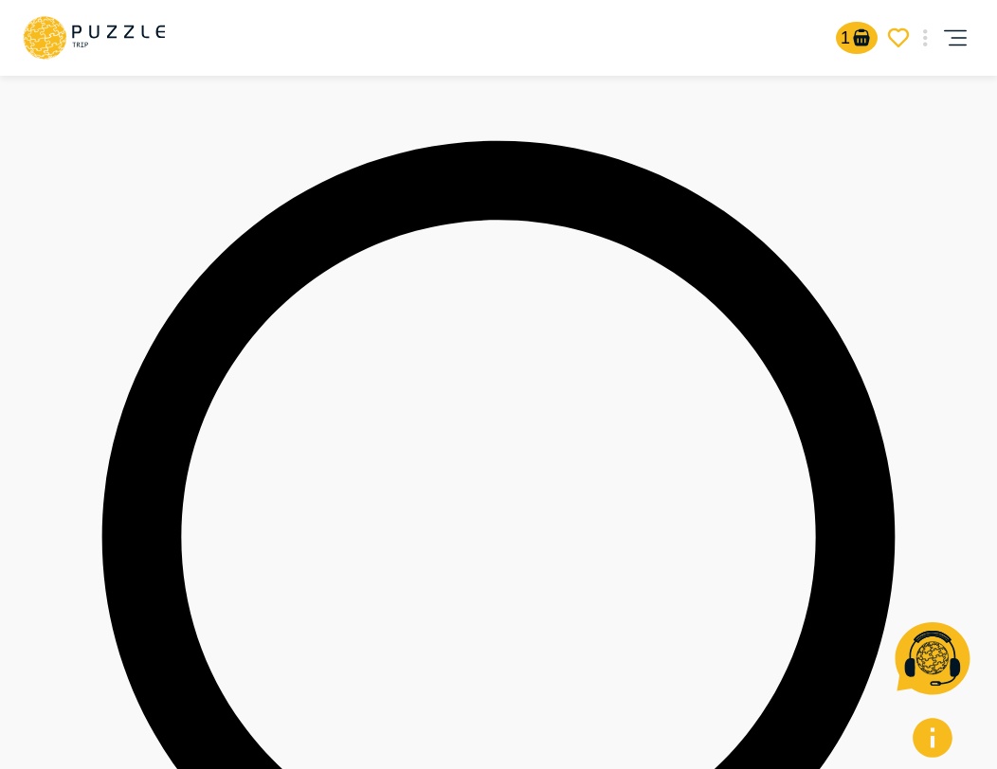
scroll to position [472, 0]
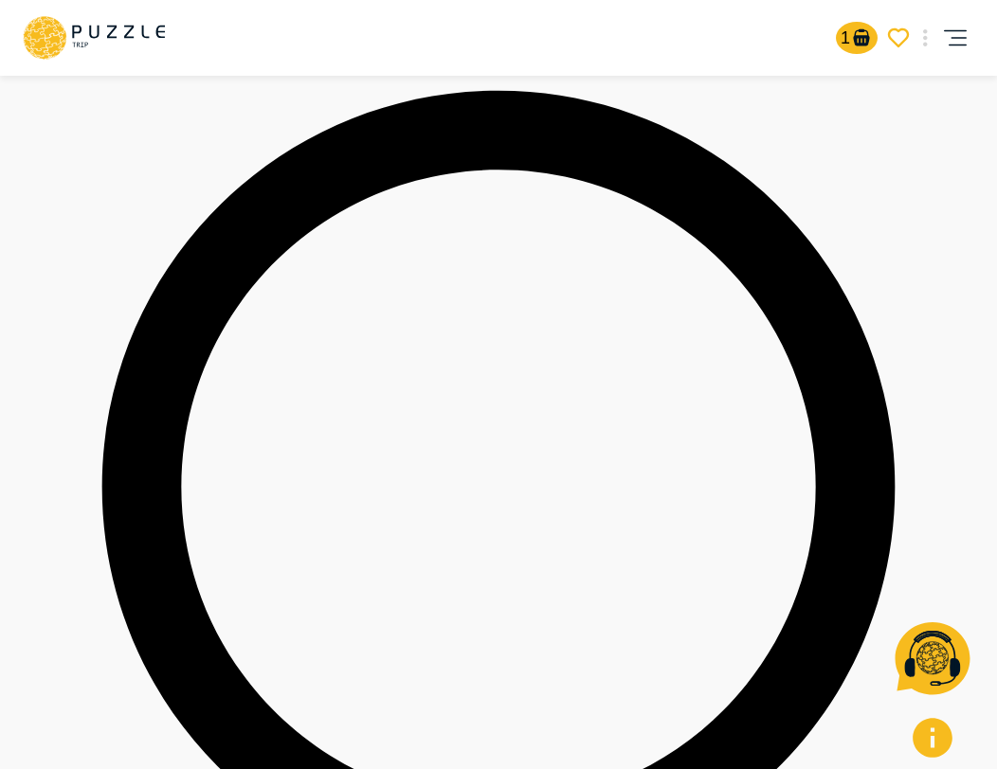
scroll to position [530, 0]
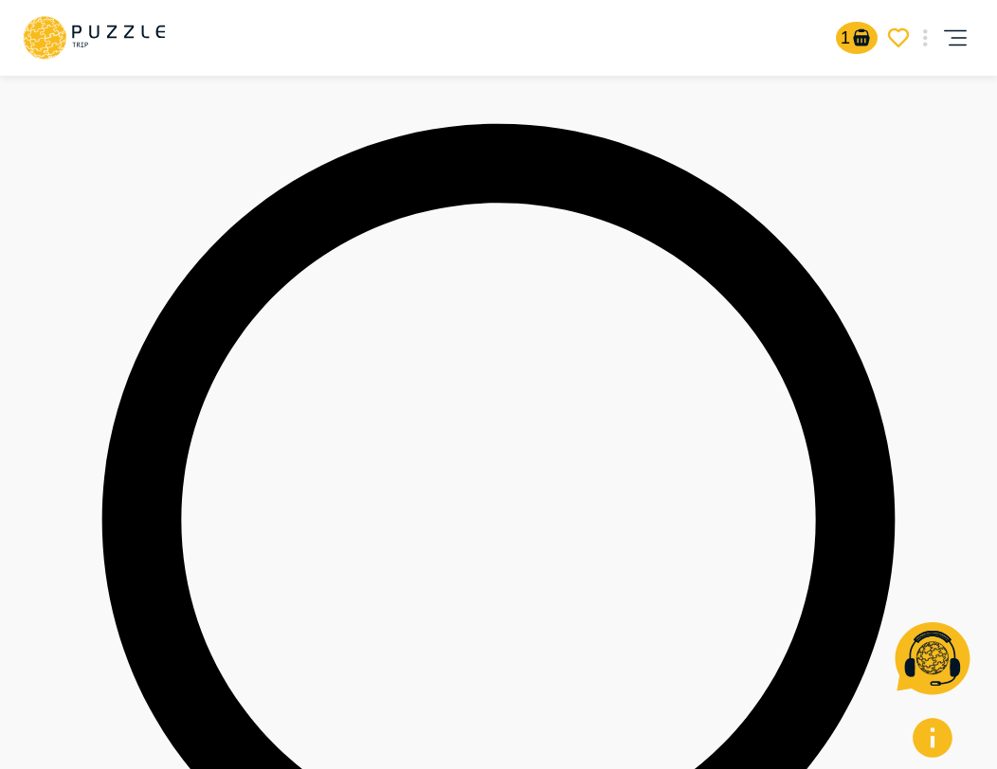
scroll to position [482, 0]
